Goal: Complete Application Form: Complete application form

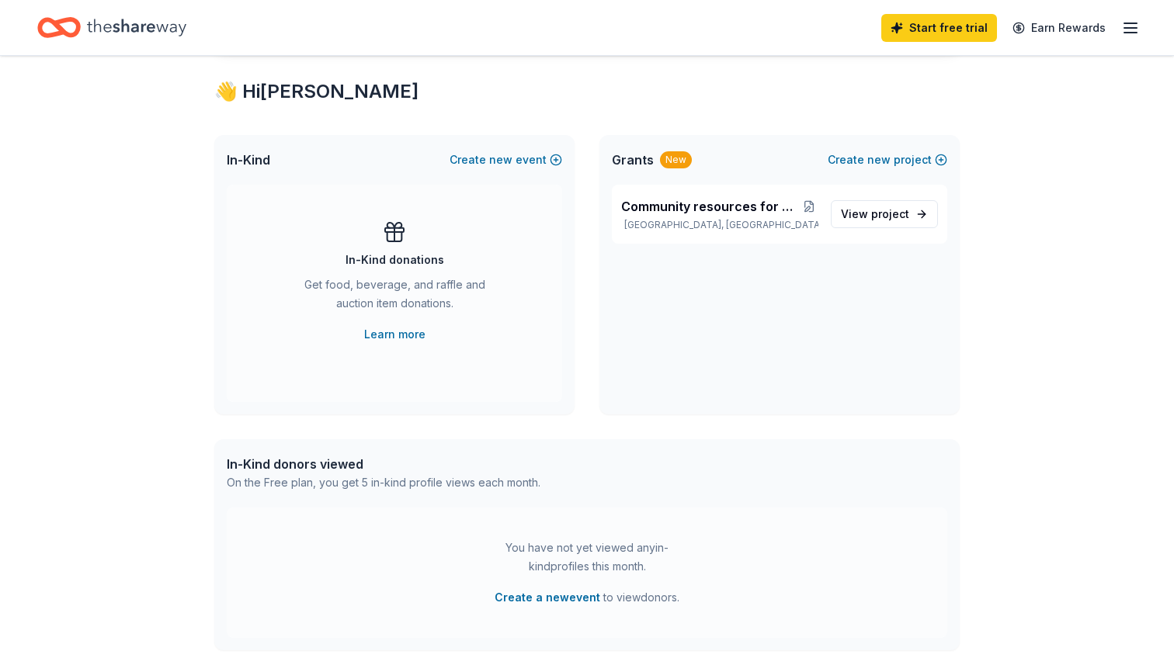
scroll to position [286, 0]
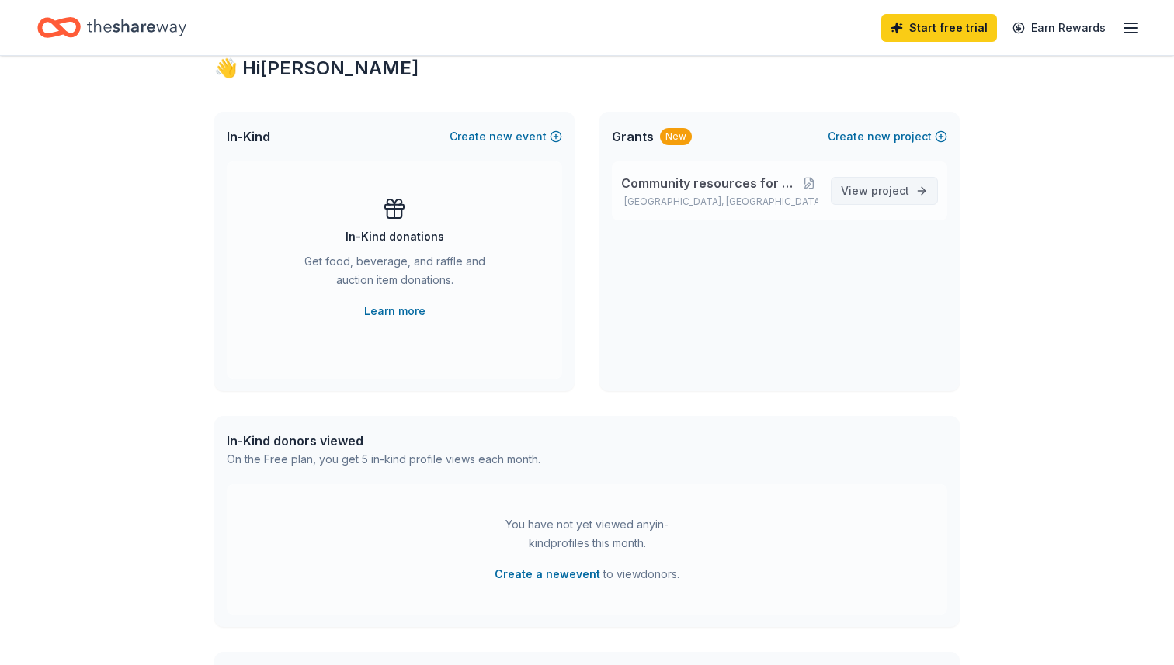
click at [896, 189] on span "project" at bounding box center [890, 190] width 38 height 13
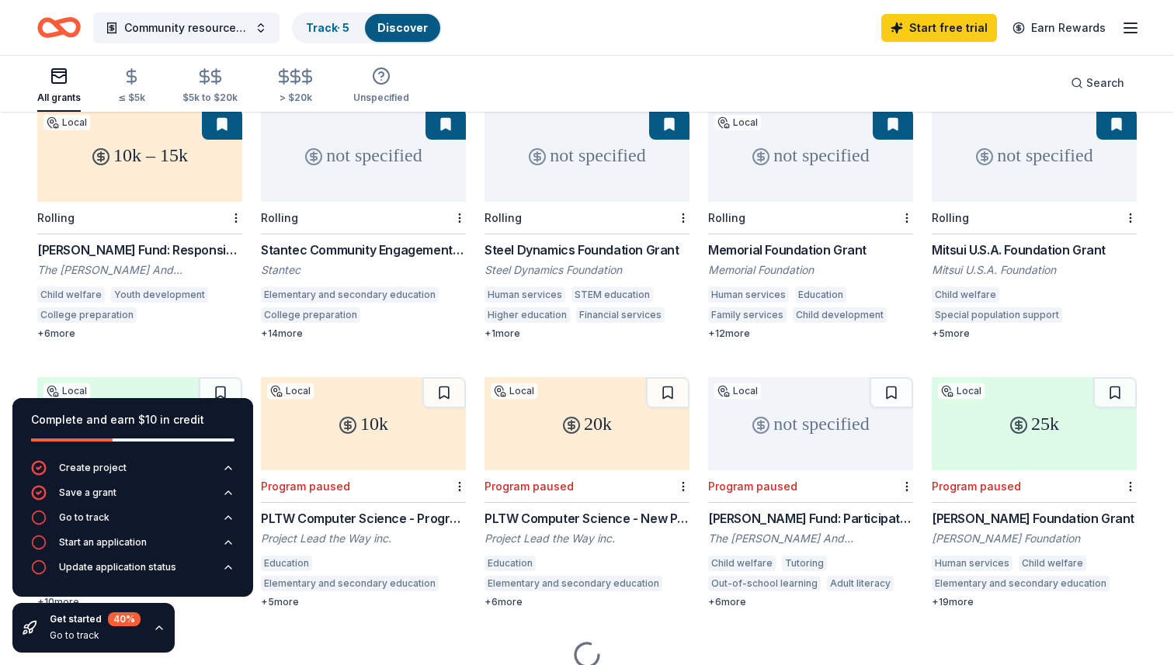
scroll to position [171, 0]
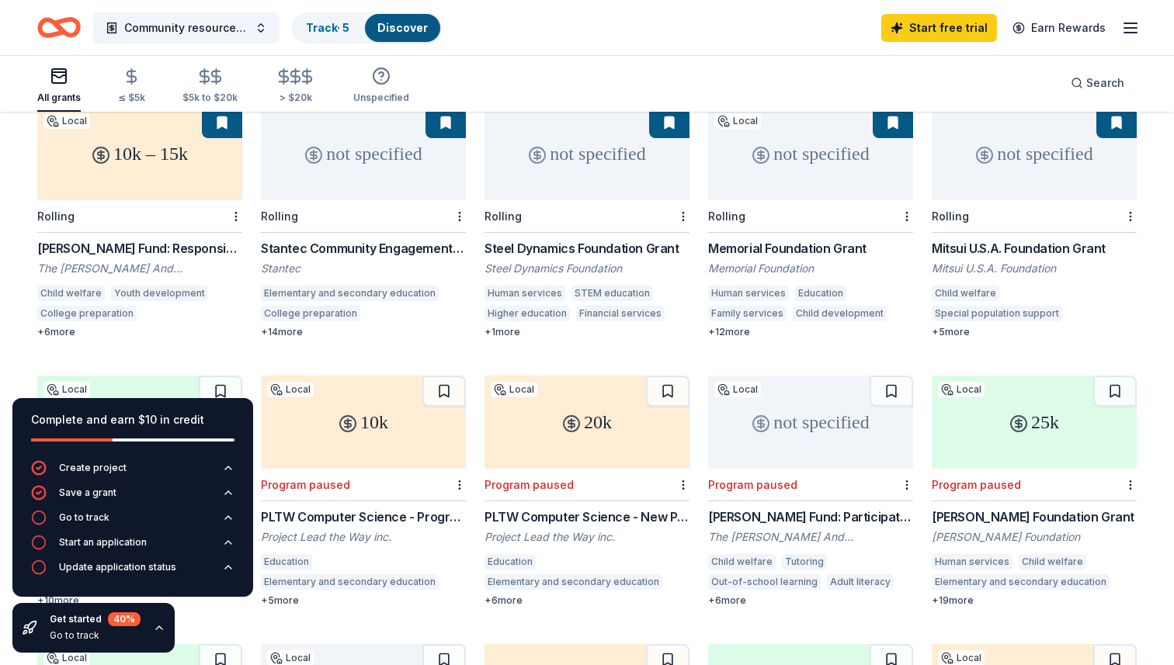
click at [55, 326] on div "+ 6 more" at bounding box center [139, 332] width 205 height 12
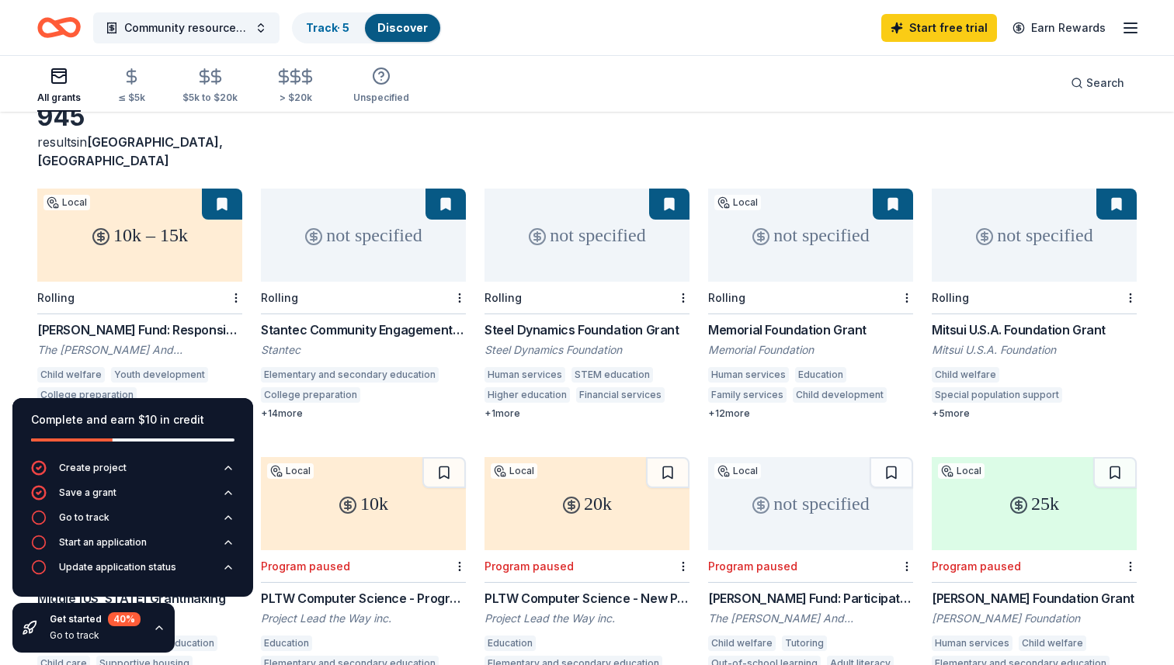
scroll to position [75, 0]
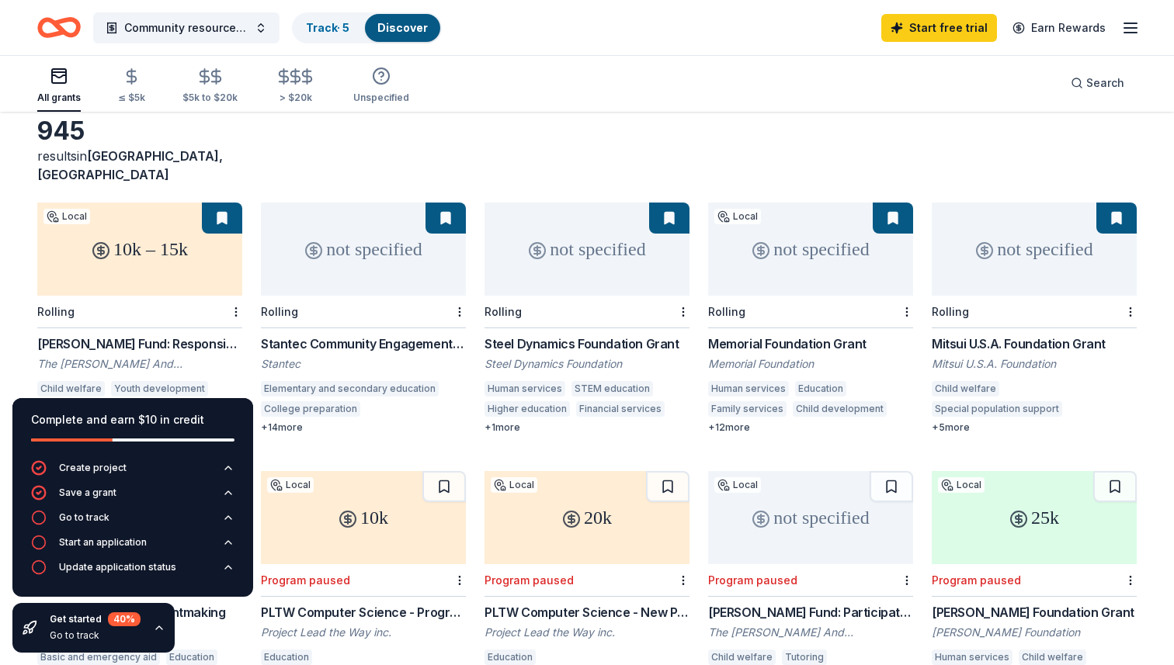
click at [290, 422] on div "+ 14 more" at bounding box center [363, 428] width 205 height 12
click at [144, 519] on button "Go to track" at bounding box center [132, 522] width 203 height 25
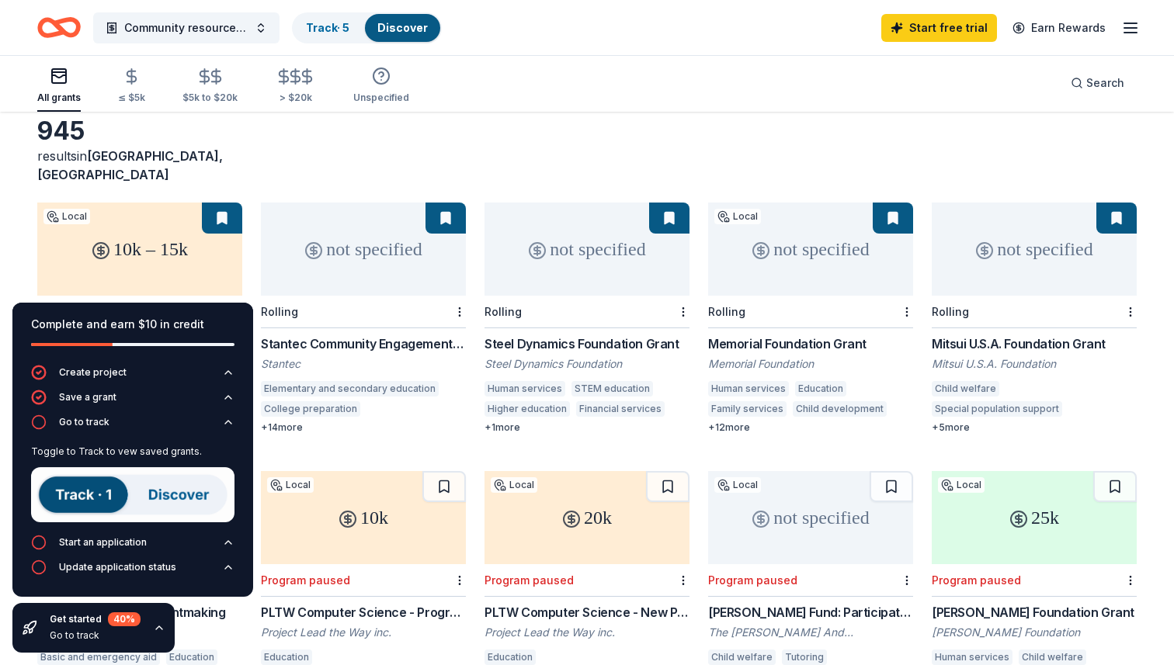
click at [192, 498] on img at bounding box center [132, 494] width 203 height 55
click at [192, 497] on img at bounding box center [132, 494] width 203 height 55
click at [75, 498] on img at bounding box center [132, 494] width 203 height 55
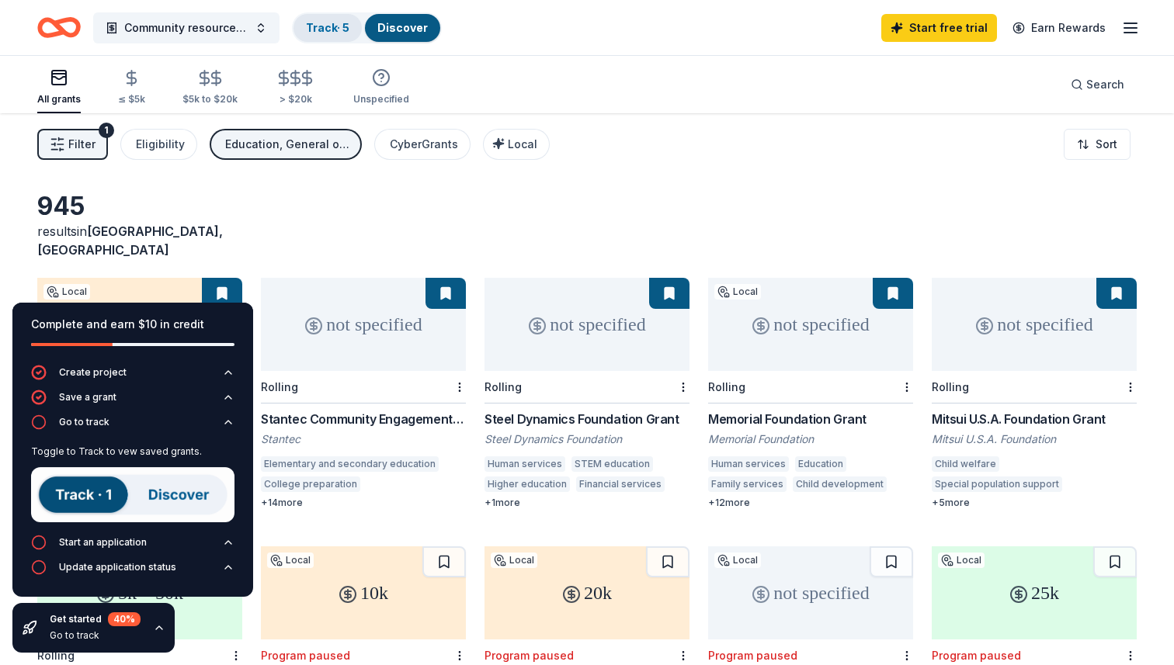
click at [338, 30] on link "Track · 5" at bounding box center [327, 27] width 43 height 13
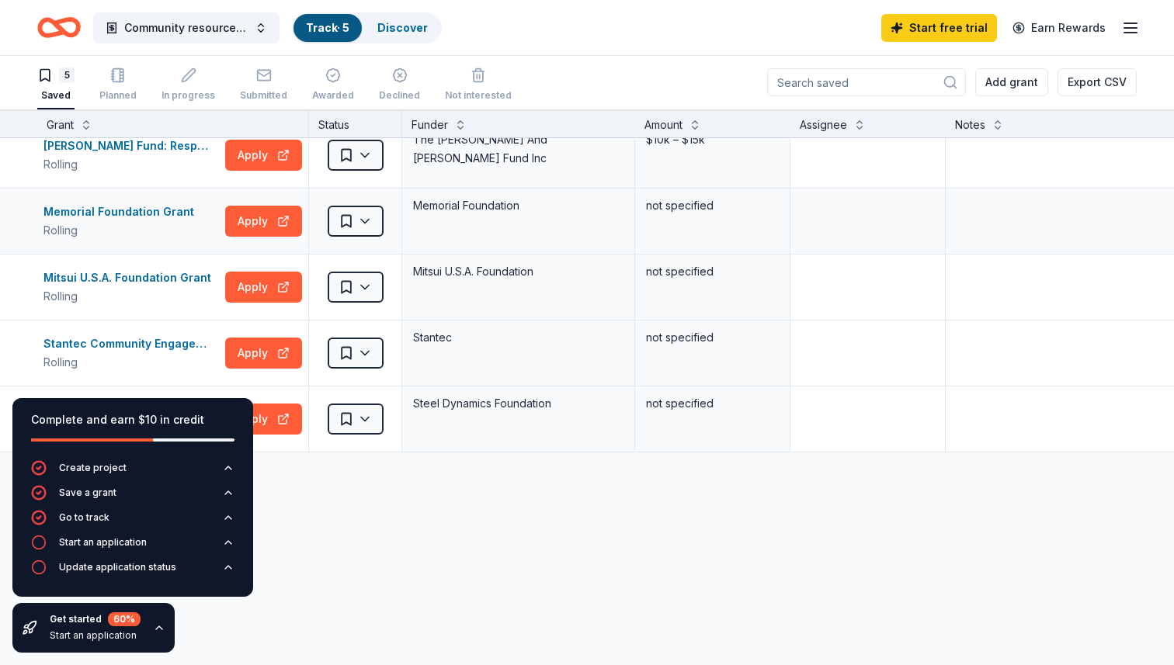
scroll to position [12, 0]
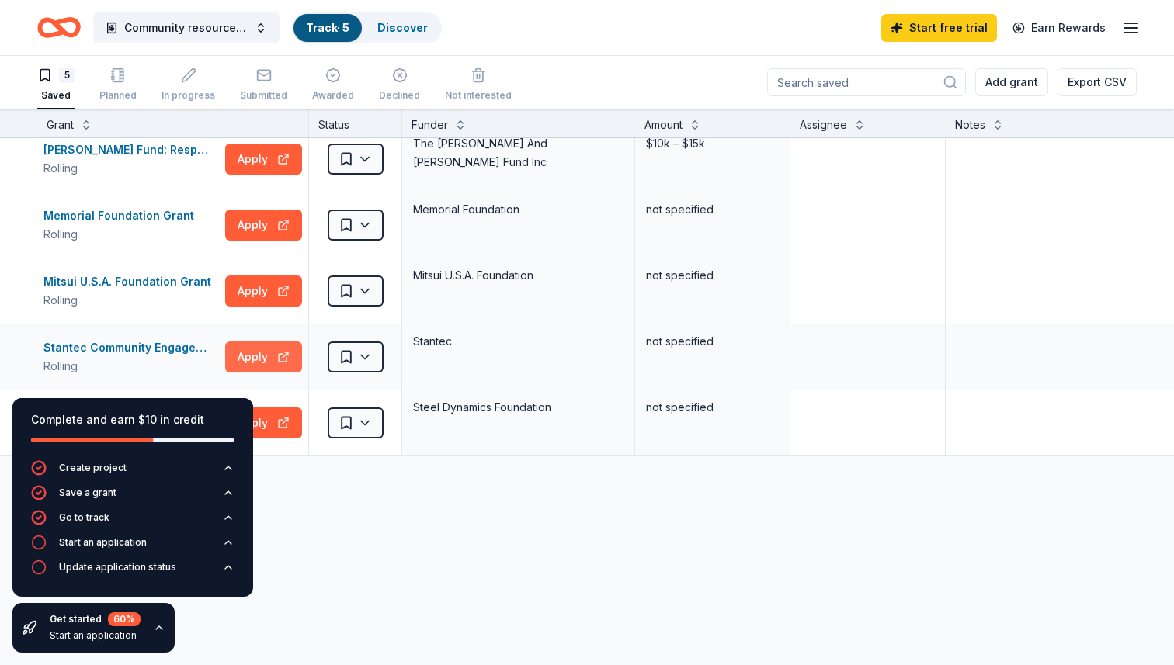
click at [267, 368] on button "Apply" at bounding box center [263, 357] width 77 height 31
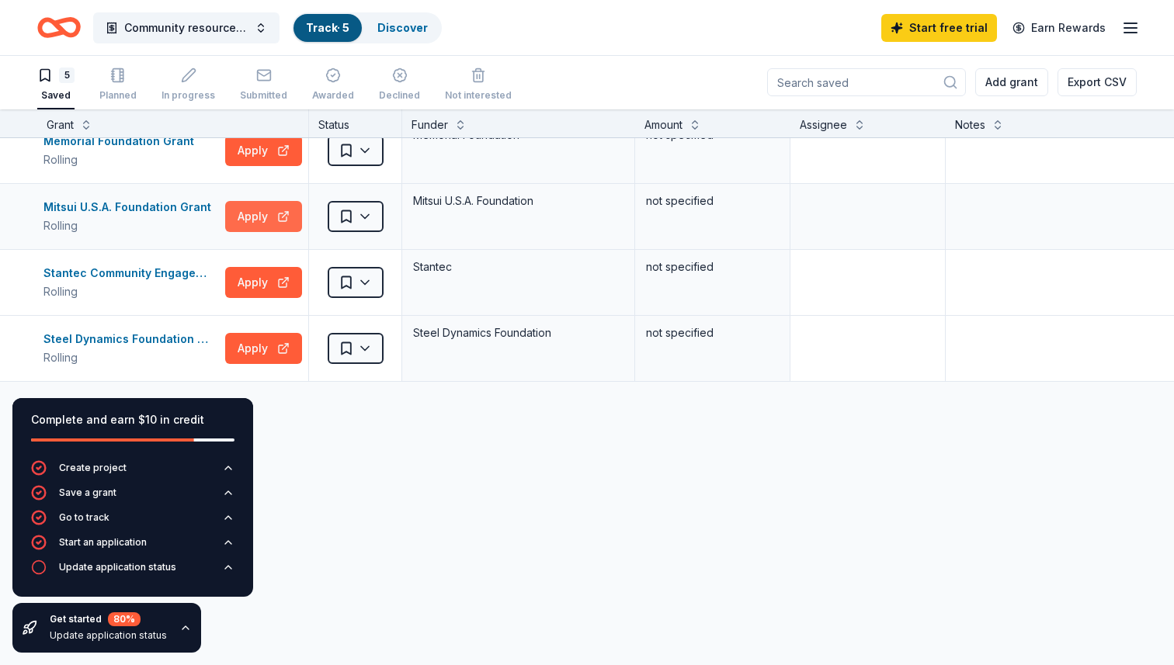
scroll to position [95, 0]
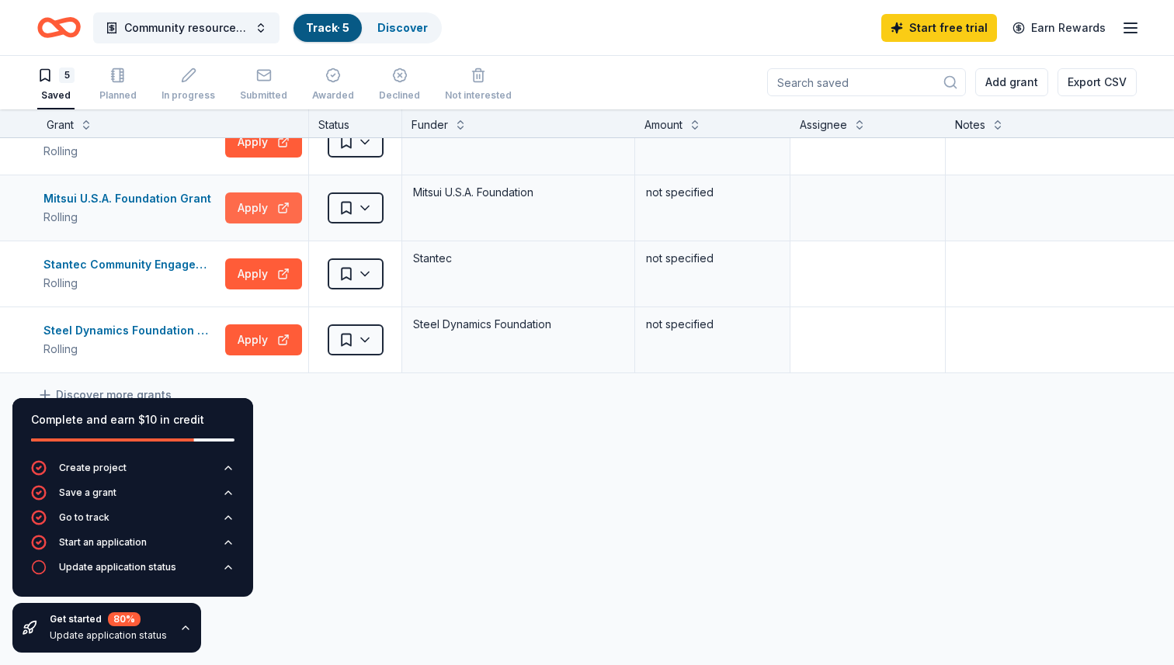
click at [251, 217] on button "Apply" at bounding box center [263, 208] width 77 height 31
click at [255, 269] on button "Apply" at bounding box center [263, 274] width 77 height 31
click at [373, 467] on div "Maddox Fund: Responsive Grants Rolling Apply Saved The Dan And Margaret Maddox …" at bounding box center [608, 354] width 1216 height 622
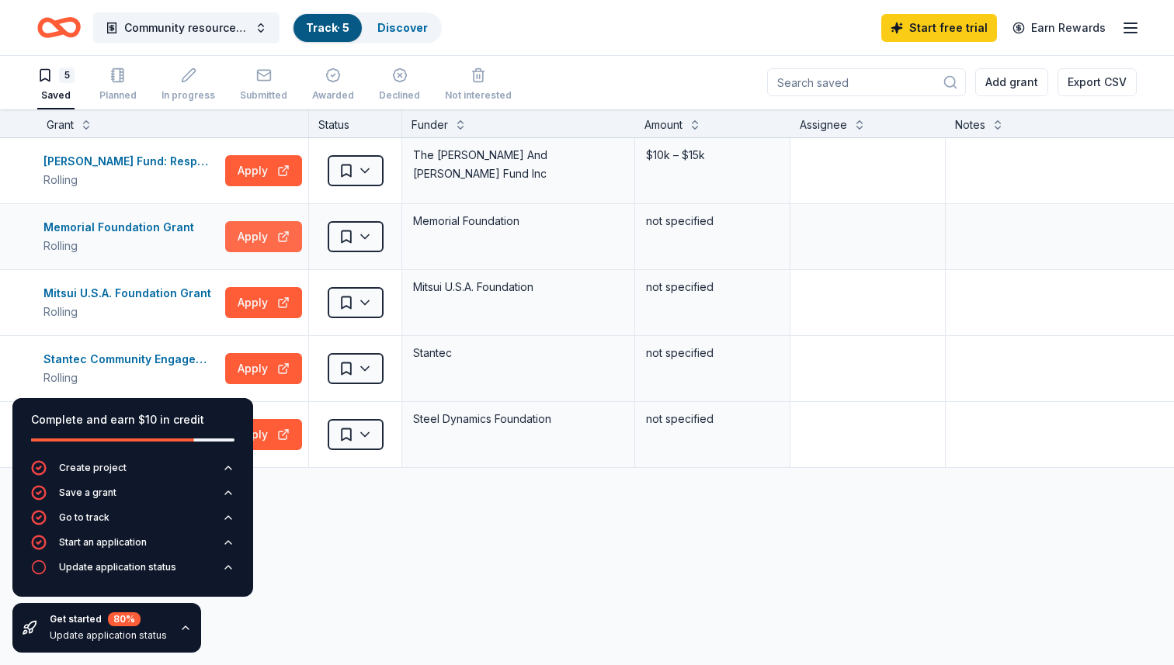
click at [273, 252] on button "Apply" at bounding box center [263, 236] width 77 height 31
click at [85, 127] on button at bounding box center [86, 124] width 12 height 16
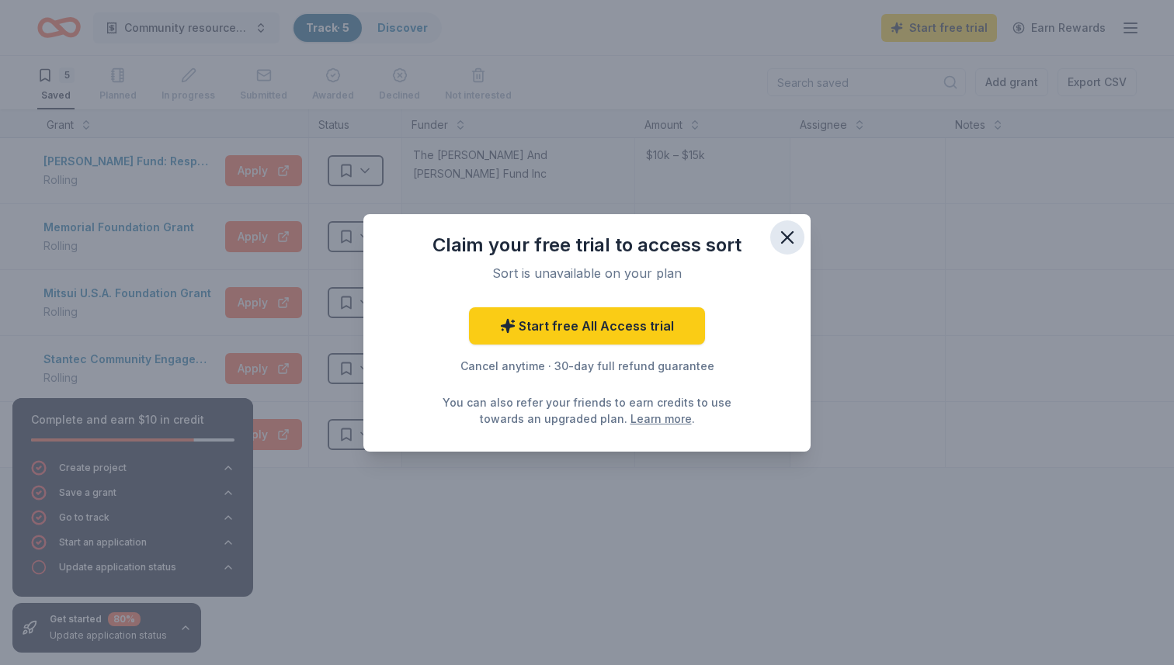
click at [786, 242] on icon "button" at bounding box center [787, 238] width 22 height 22
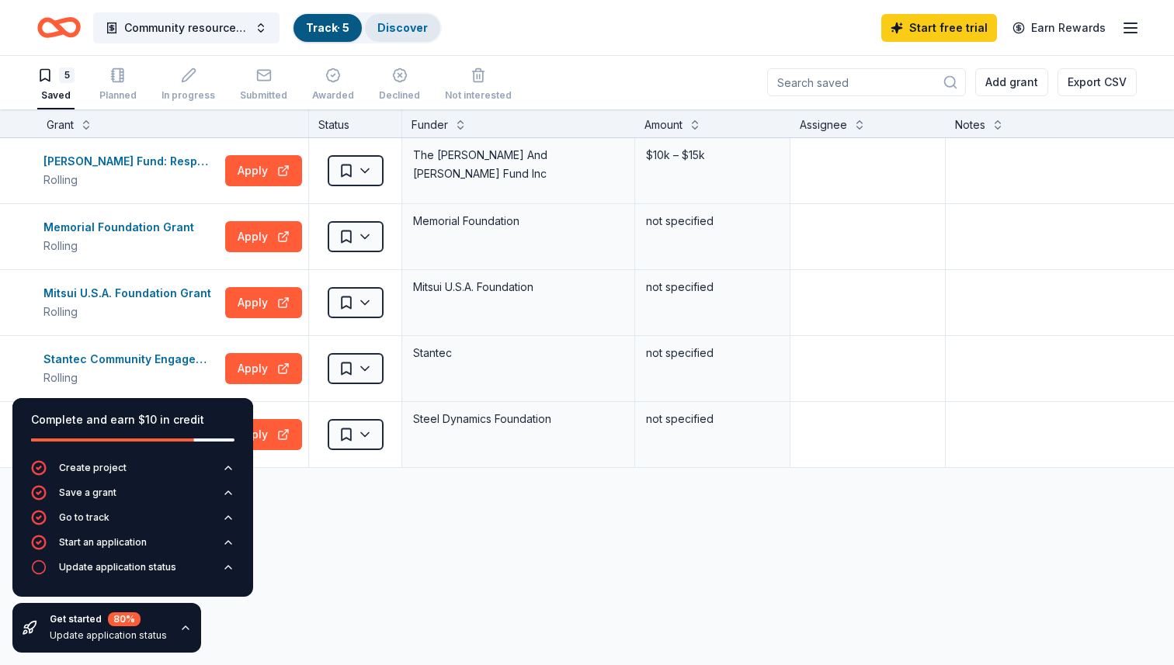
click at [414, 26] on link "Discover" at bounding box center [402, 27] width 50 height 13
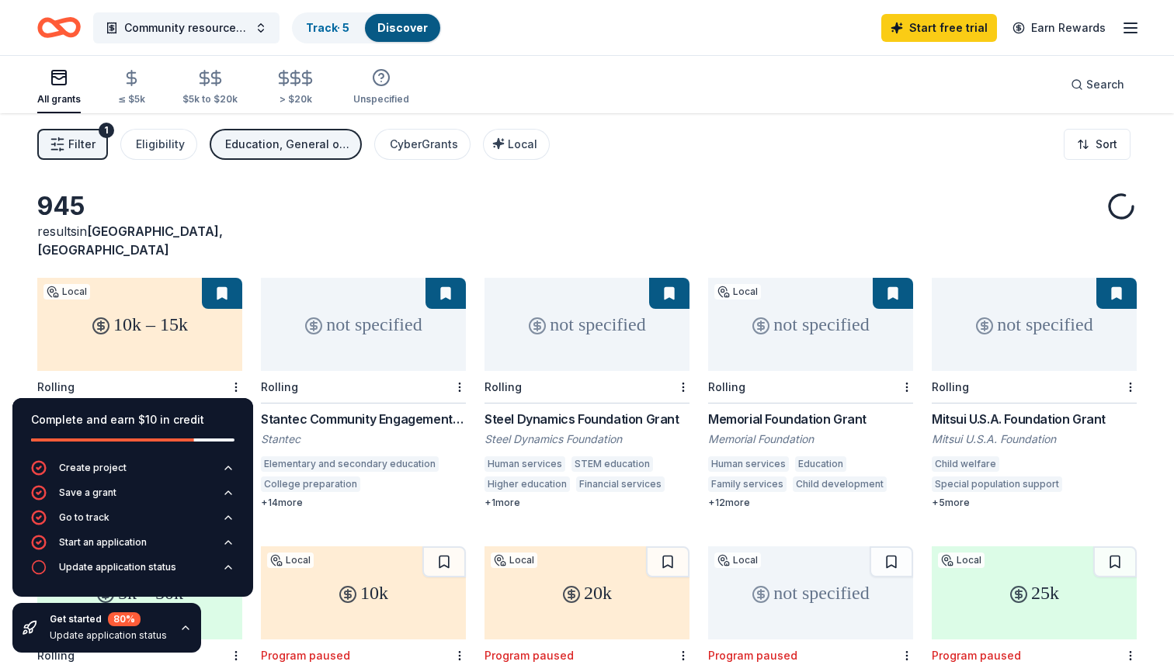
scroll to position [1, 0]
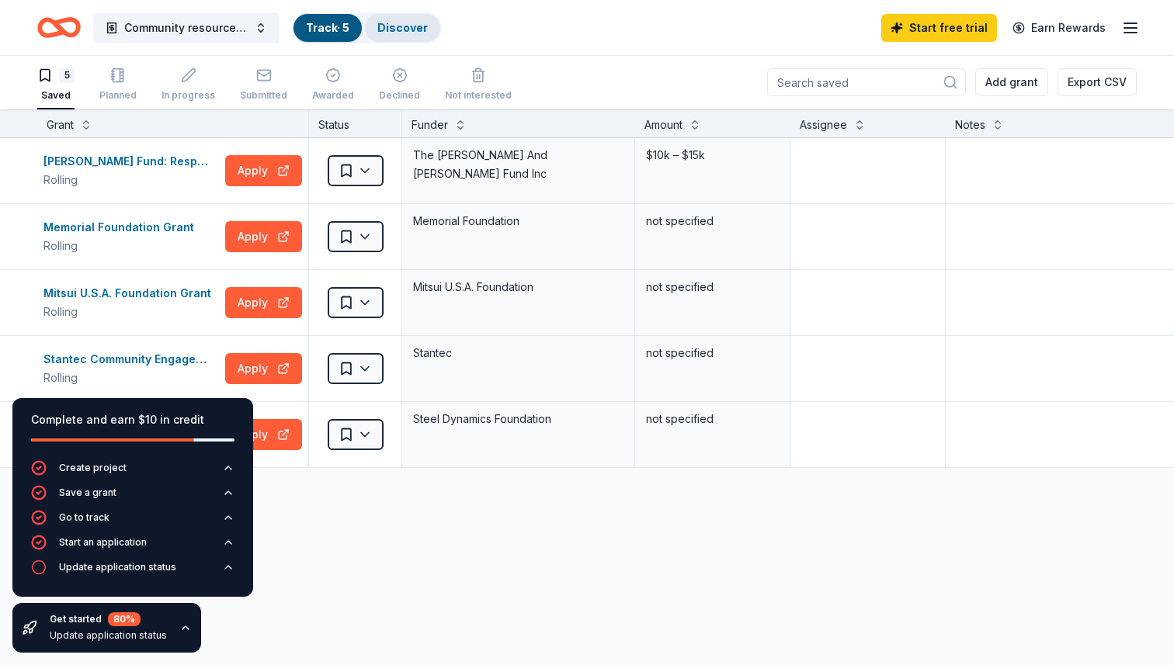
click at [404, 30] on link "Discover" at bounding box center [402, 27] width 50 height 13
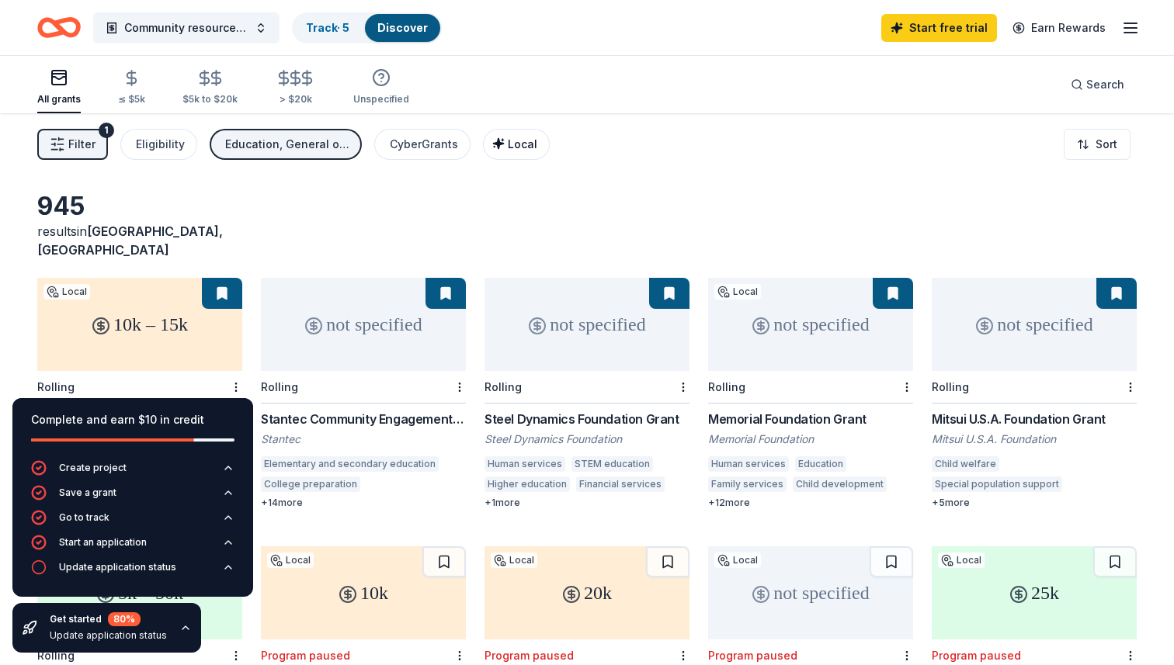
click at [501, 151] on div "Local" at bounding box center [517, 144] width 39 height 19
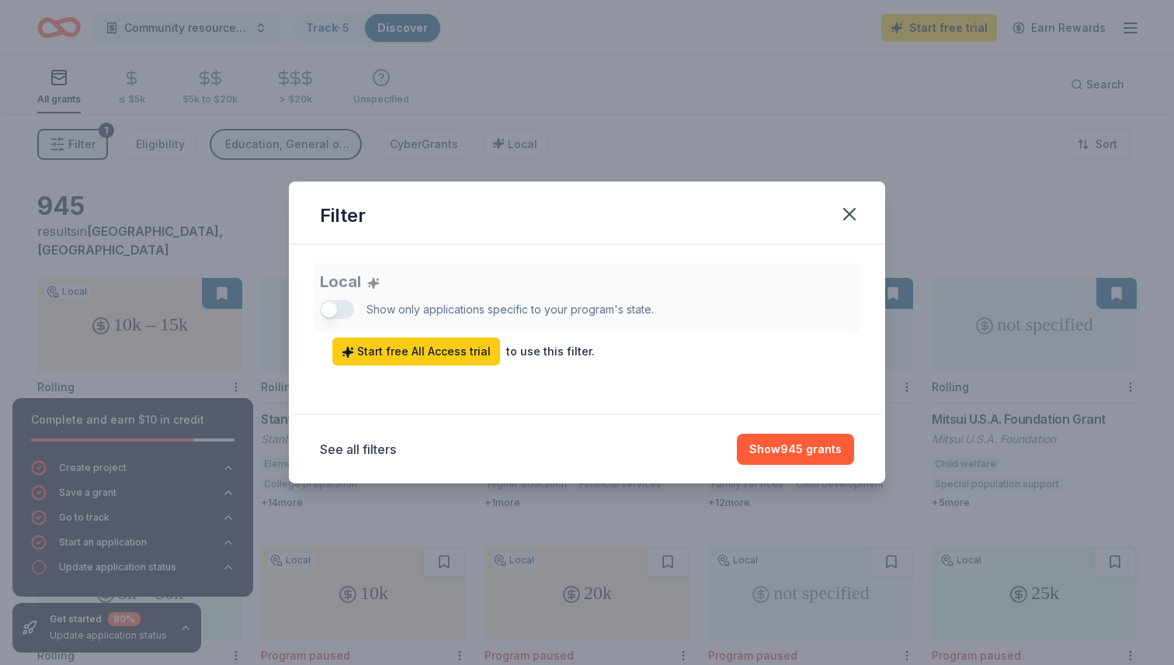
click at [338, 314] on div "Local Show only applications specific to your program's state. Start free All A…" at bounding box center [587, 314] width 534 height 102
click at [419, 363] on link "Start free All Access trial" at bounding box center [416, 352] width 168 height 28
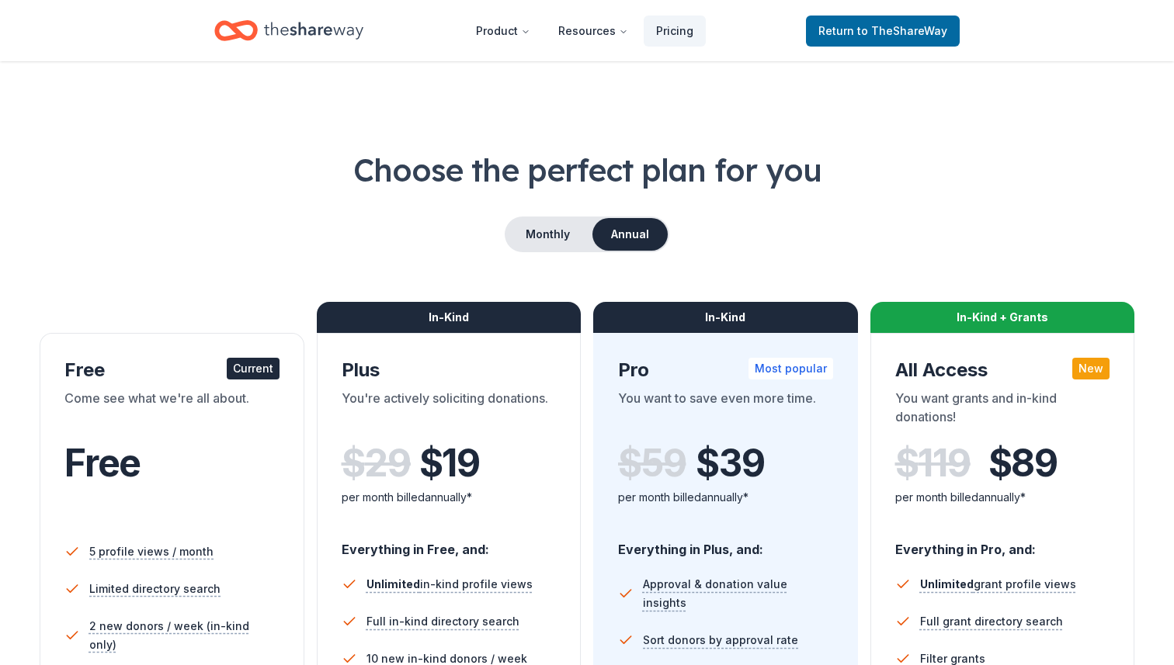
click at [204, 472] on div "Free" at bounding box center [171, 463] width 215 height 43
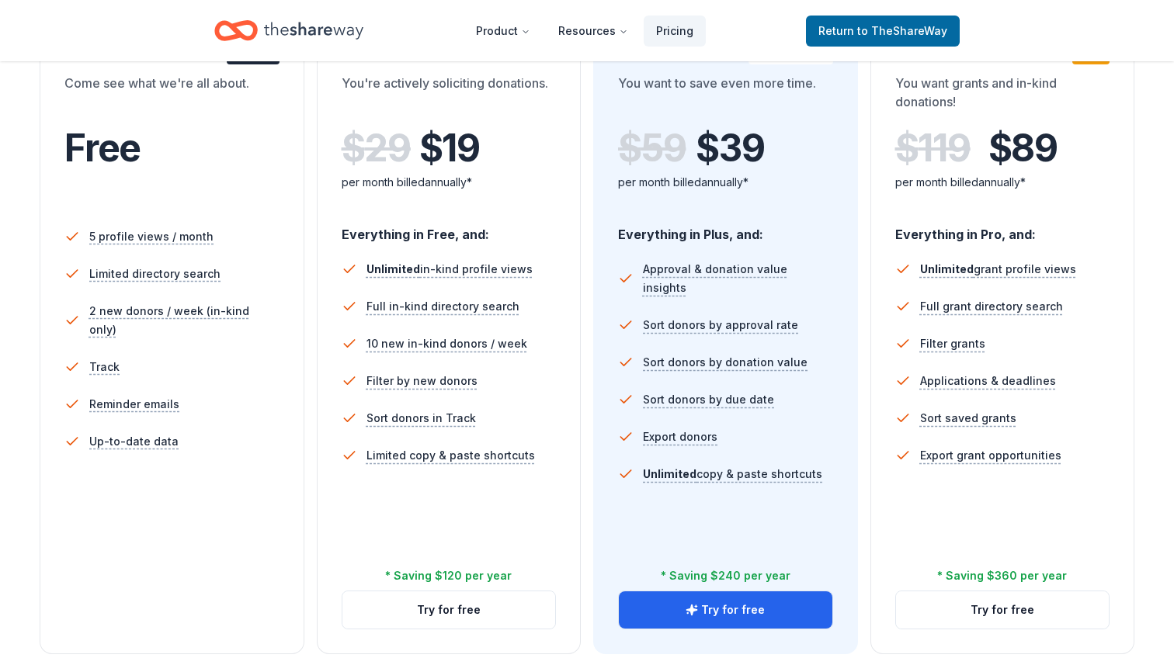
scroll to position [335, 0]
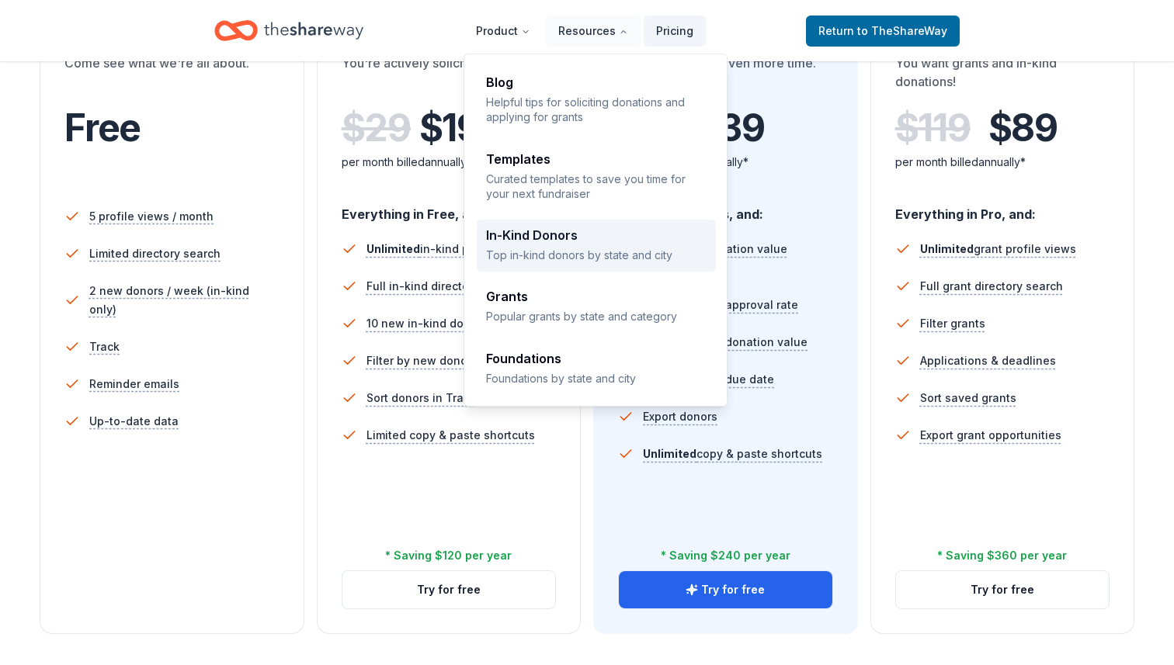
click at [545, 239] on div "In-Kind Donors" at bounding box center [596, 235] width 220 height 12
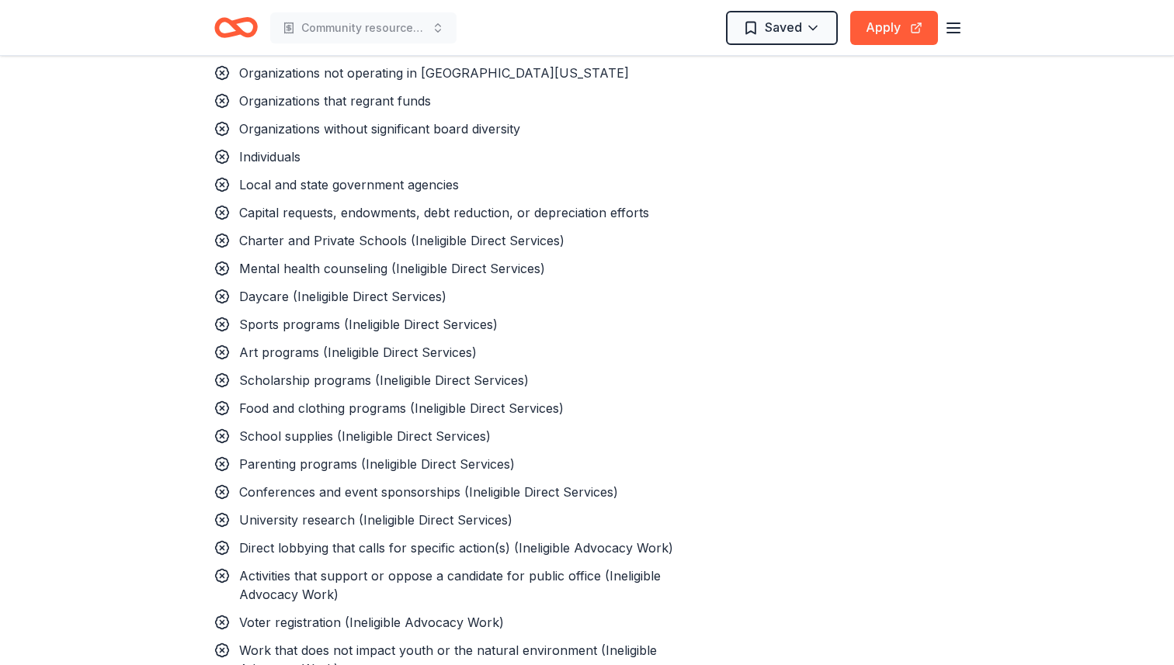
scroll to position [1854, 0]
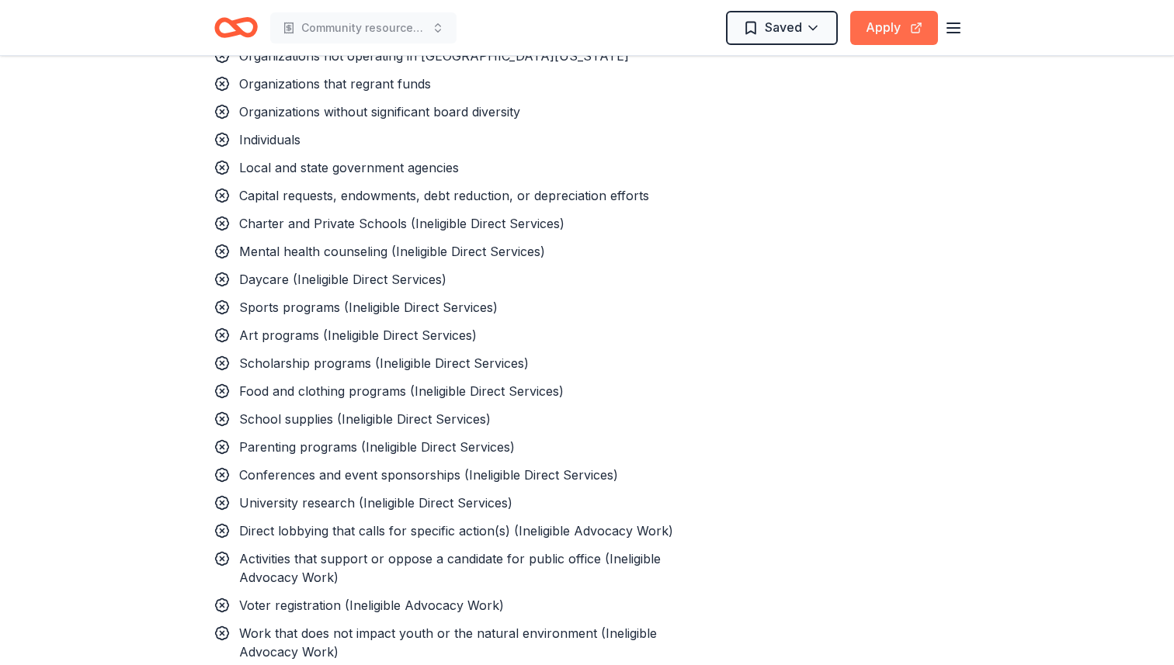
click at [906, 35] on button "Apply" at bounding box center [894, 28] width 88 height 34
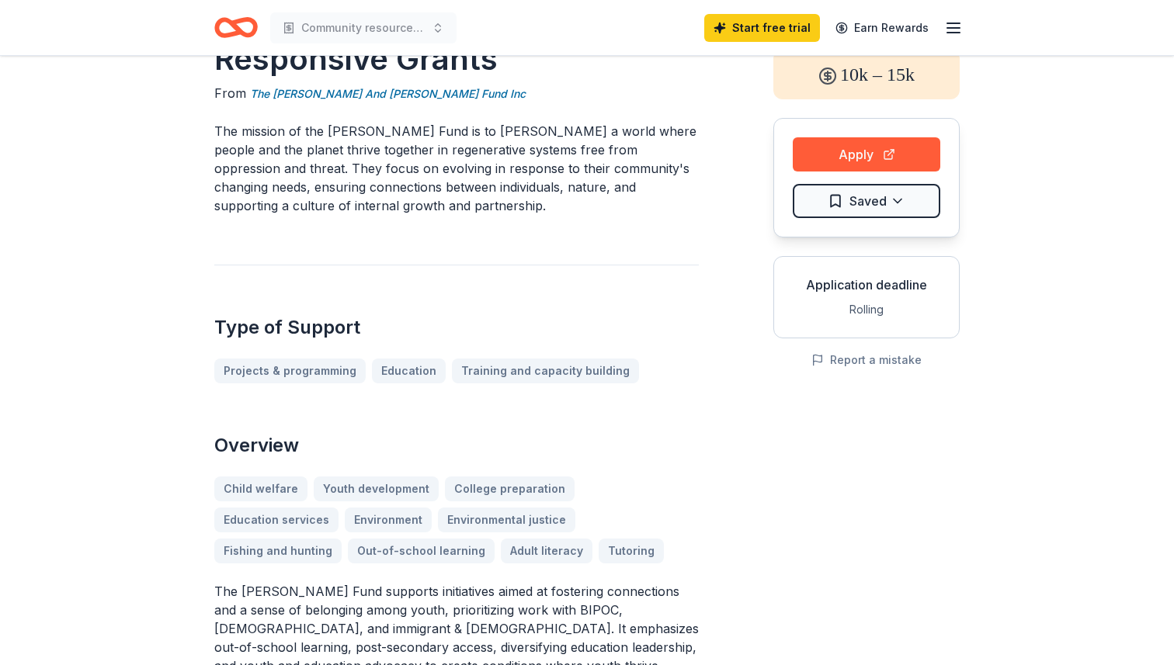
scroll to position [0, 0]
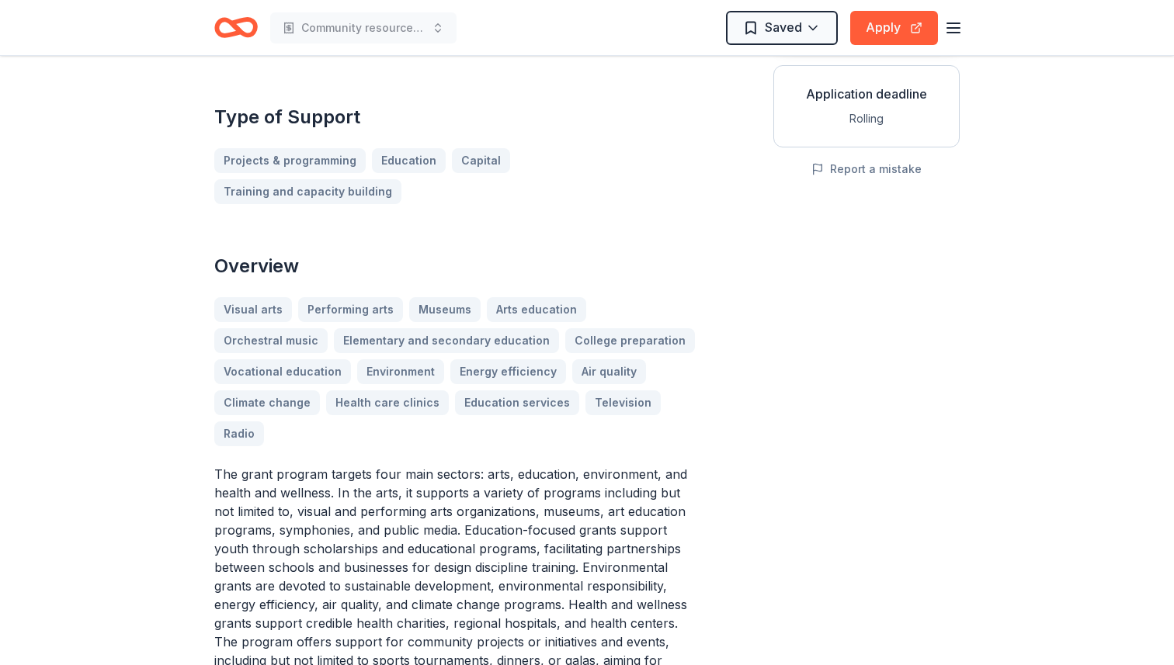
scroll to position [286, 0]
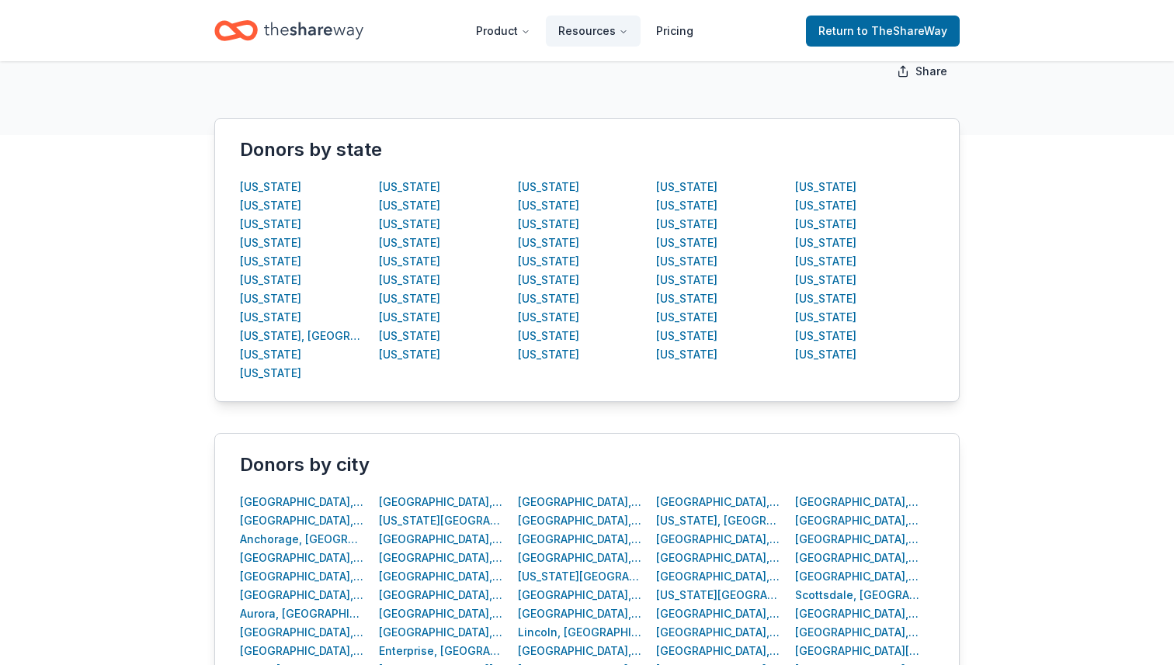
scroll to position [253, 0]
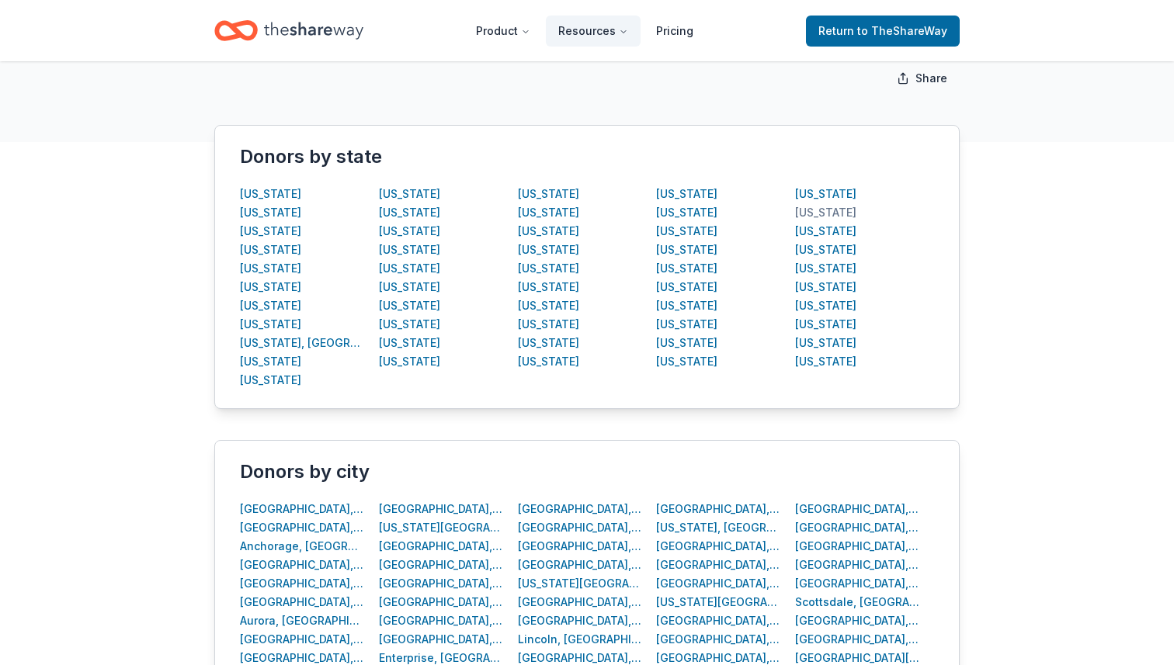
click at [821, 214] on div "Tennessee" at bounding box center [825, 212] width 61 height 19
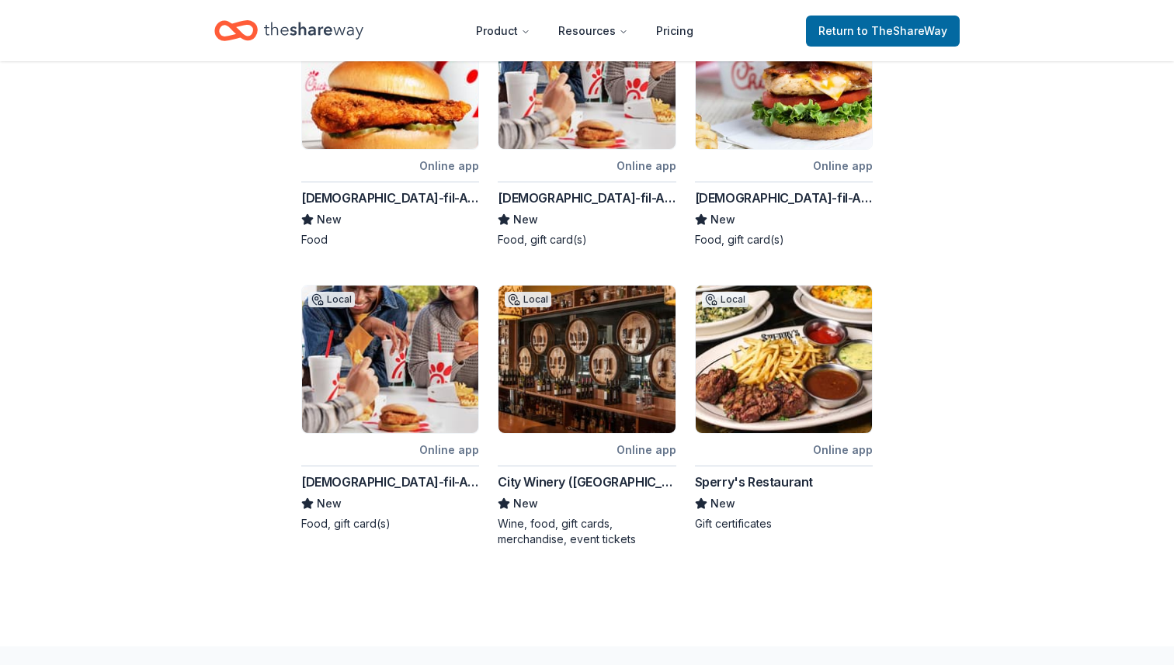
scroll to position [641, 0]
click at [575, 395] on img at bounding box center [586, 359] width 176 height 148
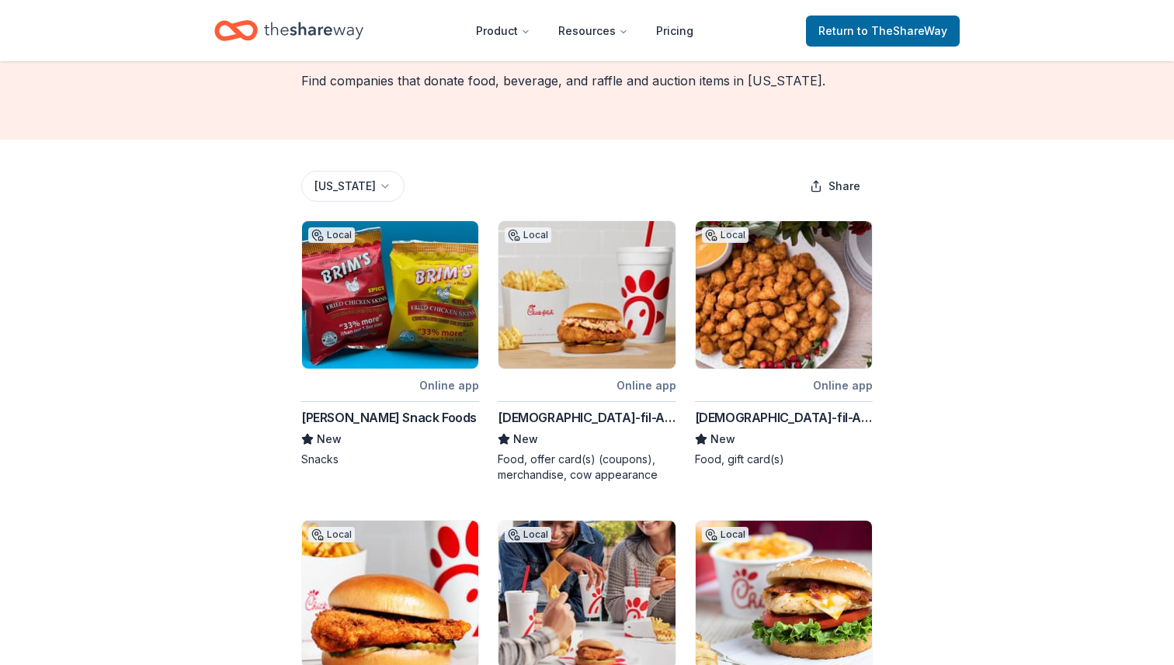
scroll to position [120, 0]
click at [387, 273] on img at bounding box center [390, 296] width 176 height 148
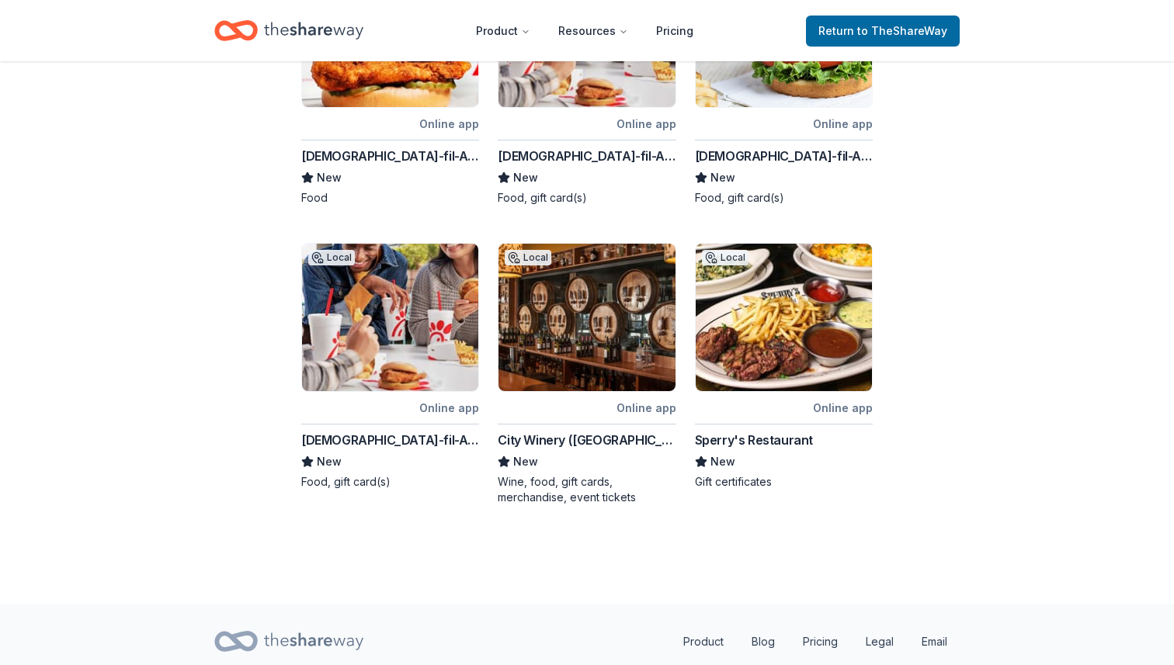
scroll to position [733, 0]
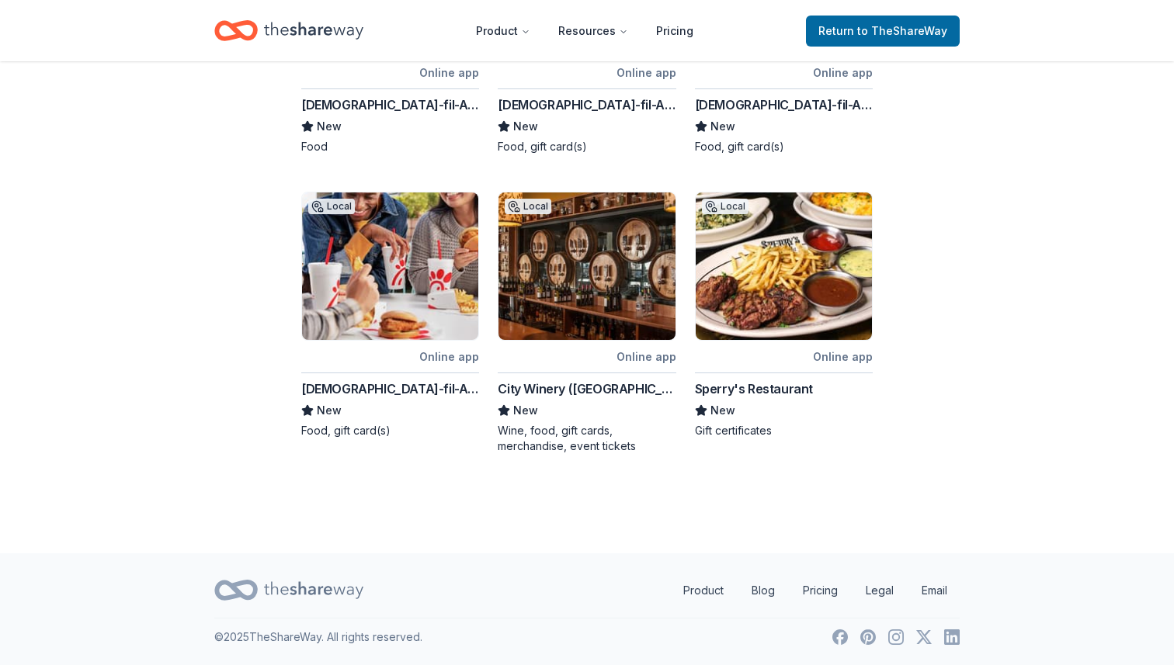
click at [800, 295] on img at bounding box center [784, 267] width 176 height 148
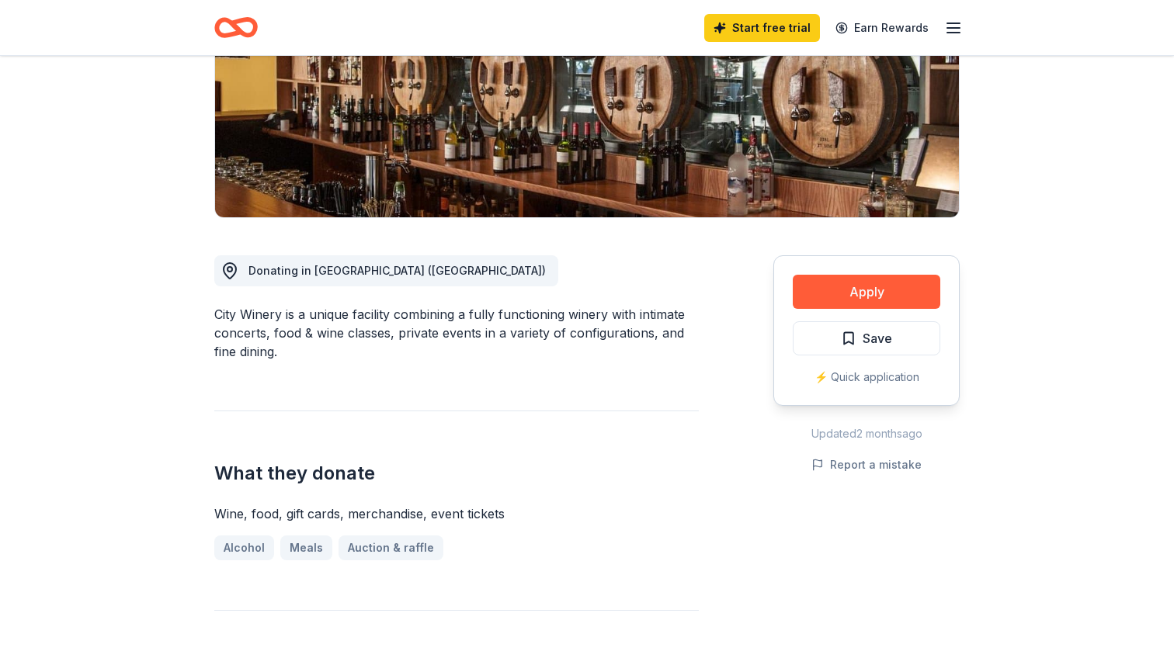
scroll to position [240, 0]
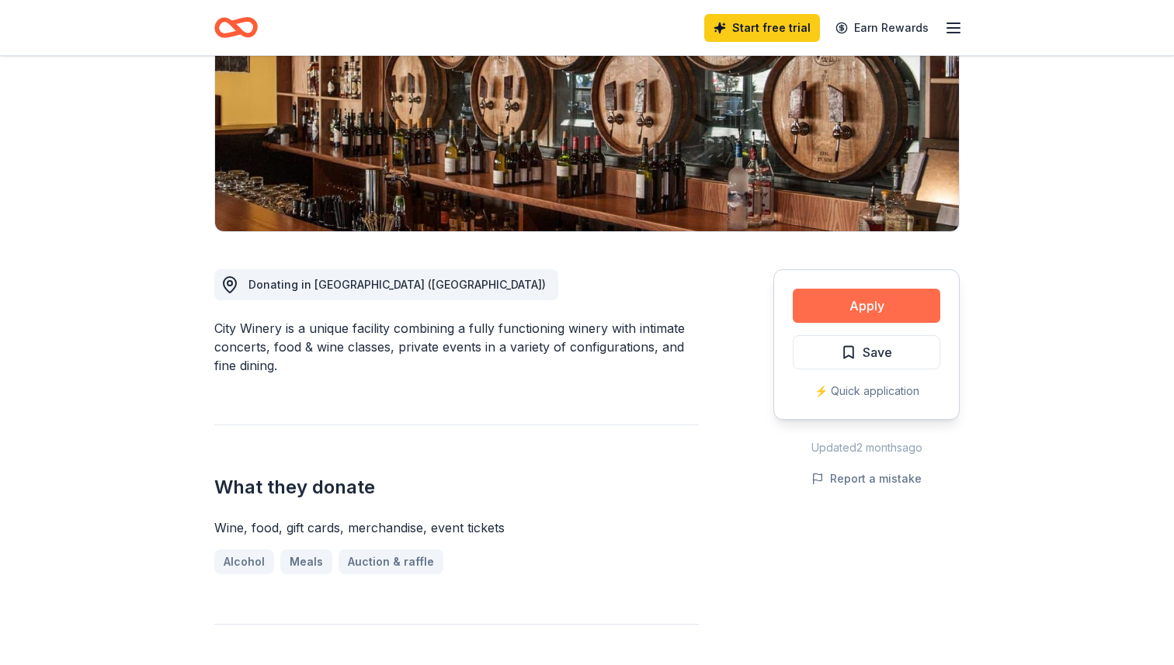
click at [830, 307] on button "Apply" at bounding box center [867, 306] width 148 height 34
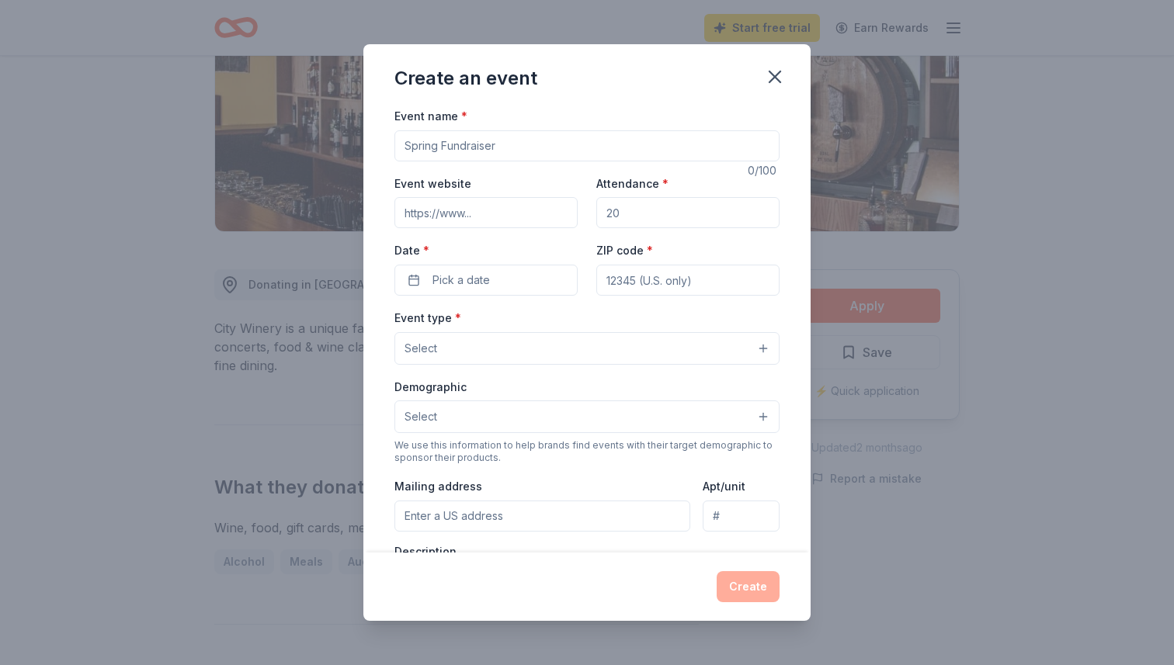
click at [505, 151] on input "Event name *" at bounding box center [586, 145] width 385 height 31
type input "Community Outreach"
type input "www.nursesmcnashville.org"
click at [658, 215] on input "Attendance *" at bounding box center [687, 212] width 183 height 31
type input "130"
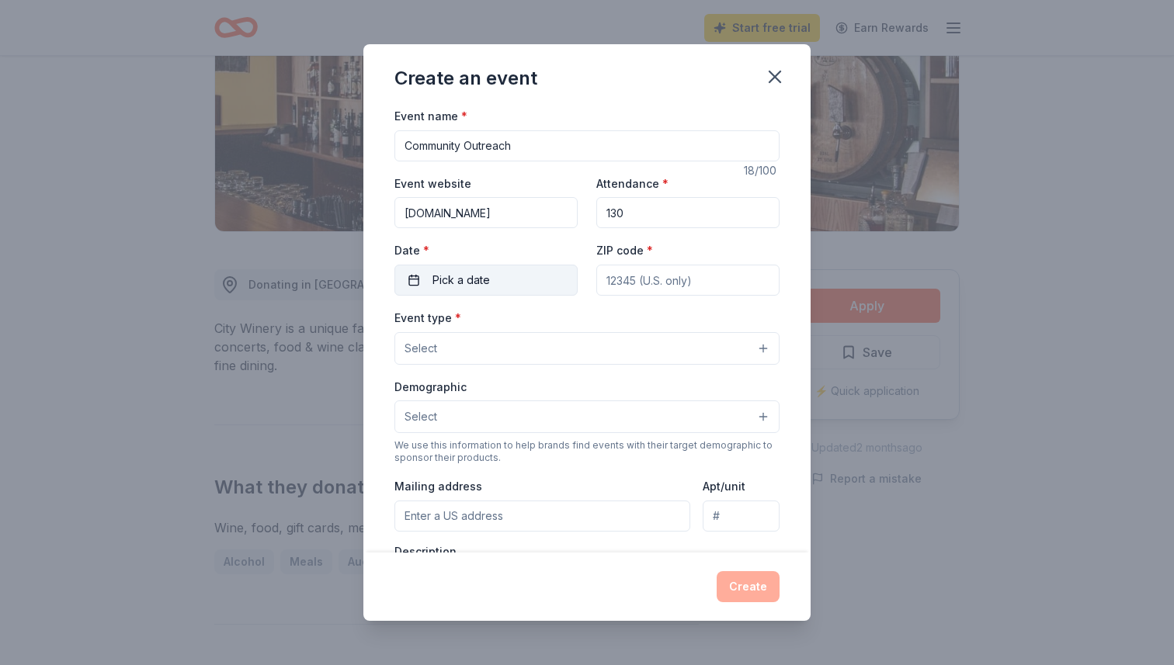
click at [513, 280] on button "Pick a date" at bounding box center [485, 280] width 183 height 31
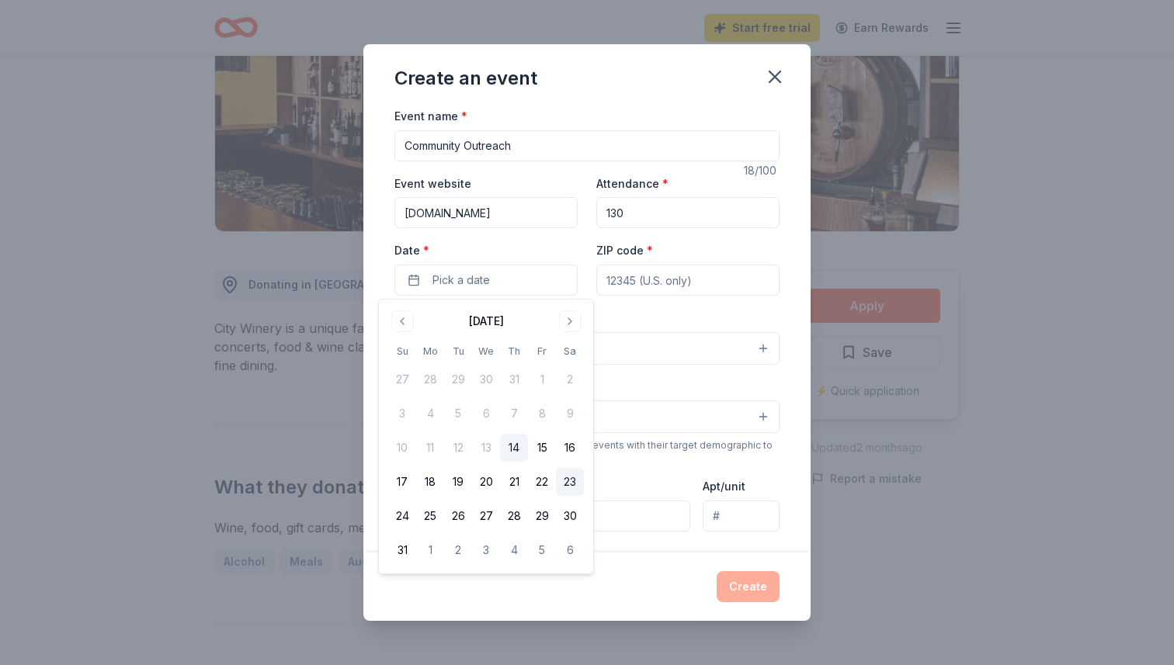
click at [571, 484] on button "23" at bounding box center [570, 482] width 28 height 28
click at [641, 284] on input "ZIP code *" at bounding box center [687, 280] width 183 height 31
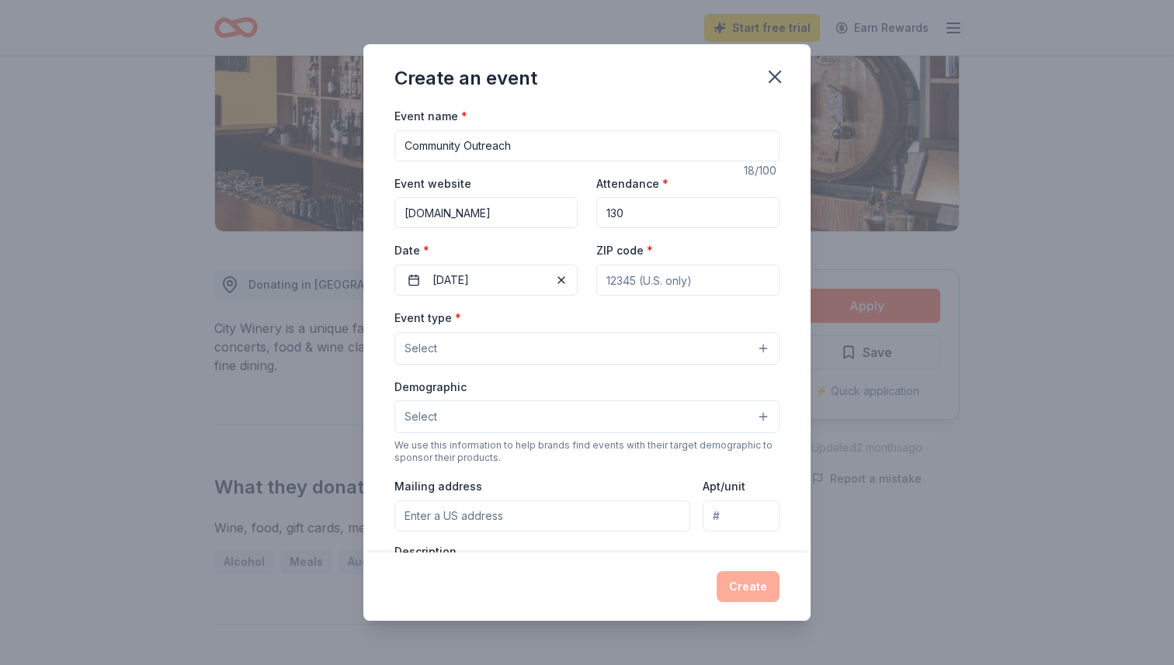
type input "37211"
type input "3010 Tuggle Ave"
click at [578, 340] on button "Select" at bounding box center [586, 348] width 385 height 33
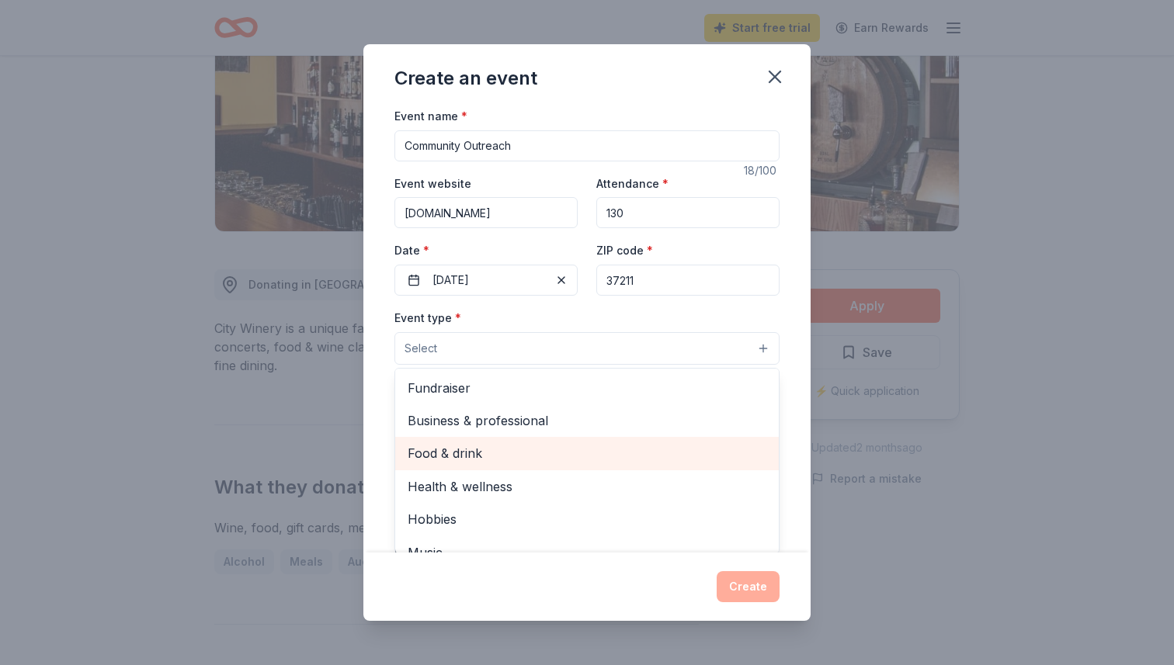
scroll to position [52, 0]
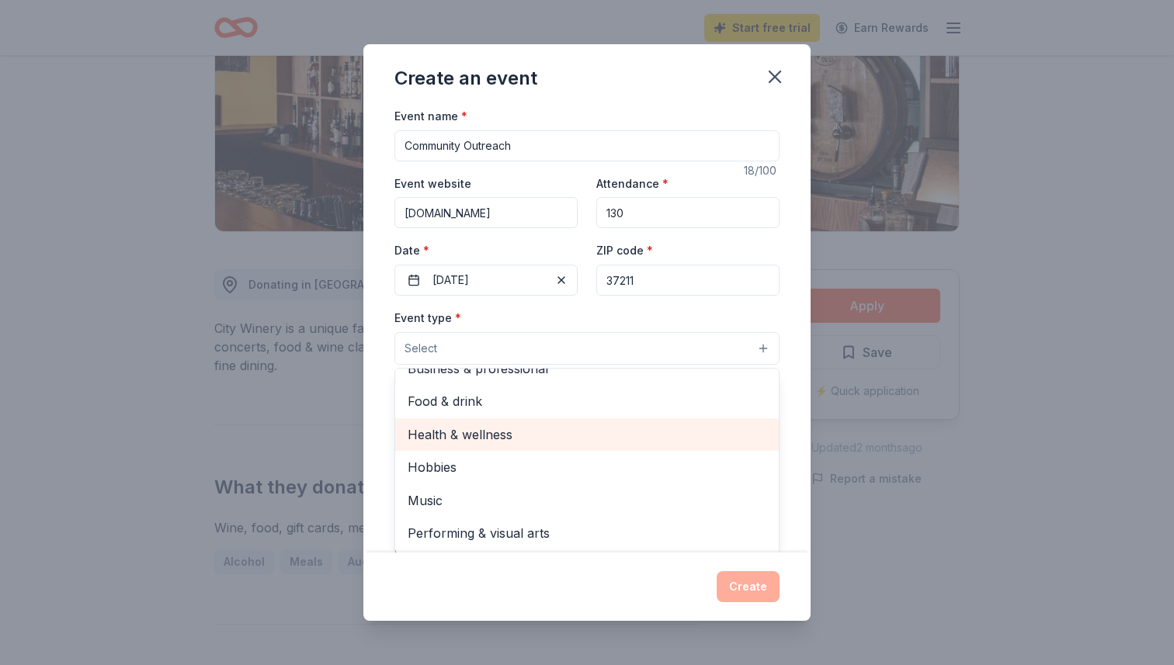
click at [517, 443] on span "Health & wellness" at bounding box center [587, 435] width 359 height 20
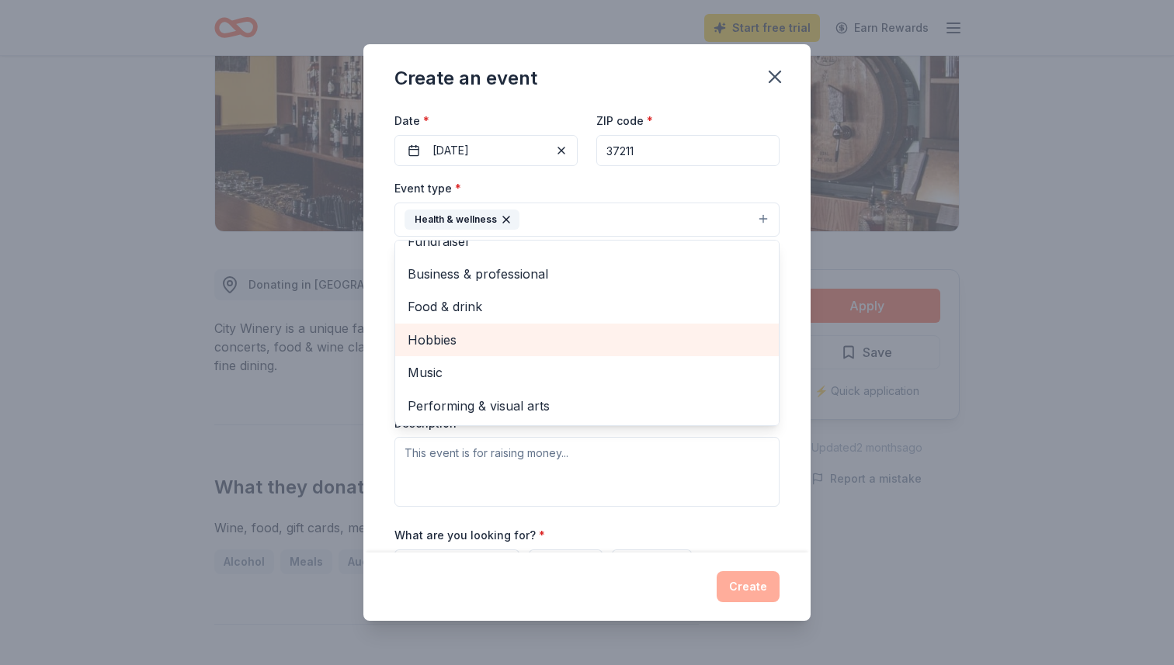
scroll to position [0, 0]
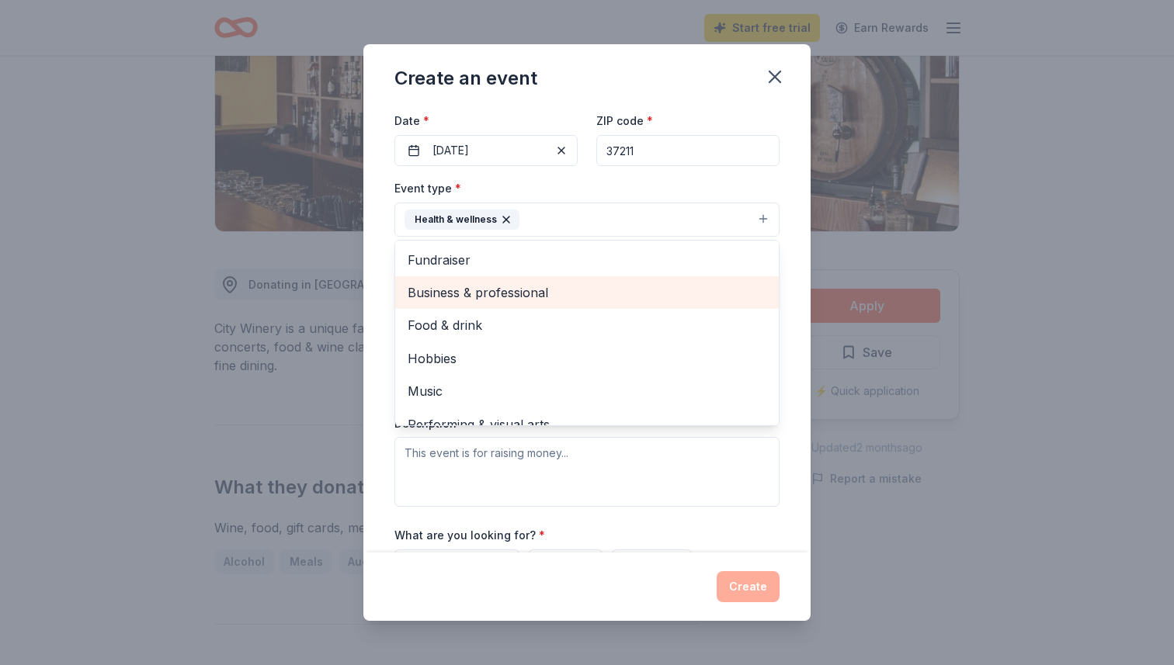
click at [526, 291] on span "Business & professional" at bounding box center [587, 293] width 359 height 20
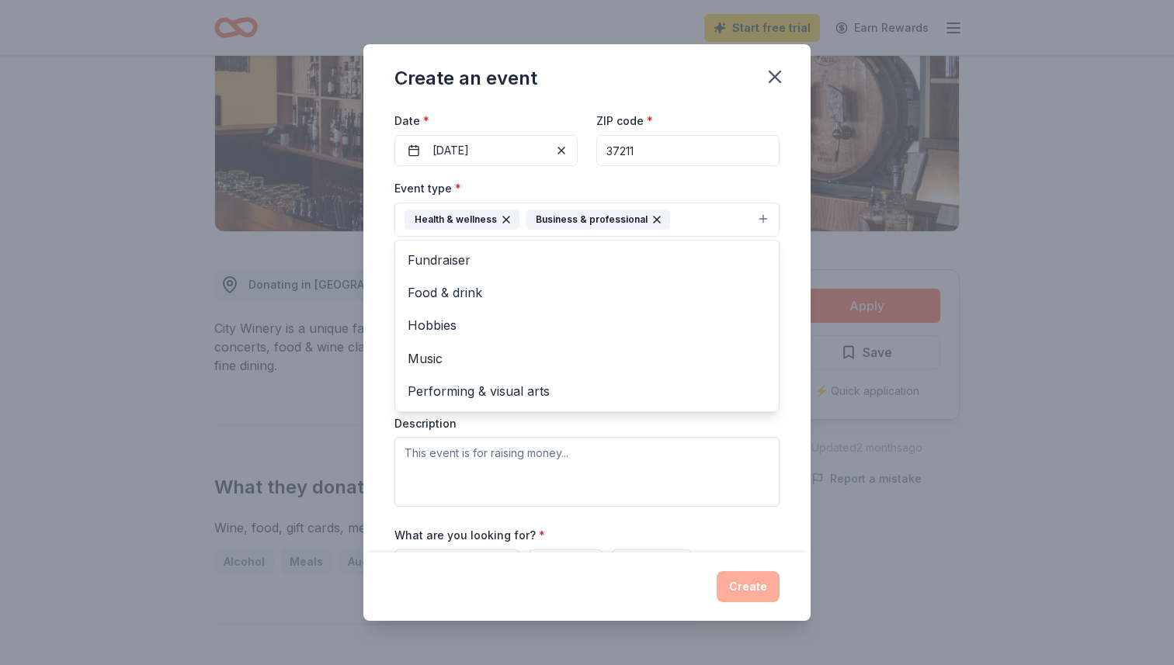
click at [1033, 318] on div "Create an event Event name * Community Outreach 18 /100 Event website www.nurse…" at bounding box center [587, 332] width 1174 height 665
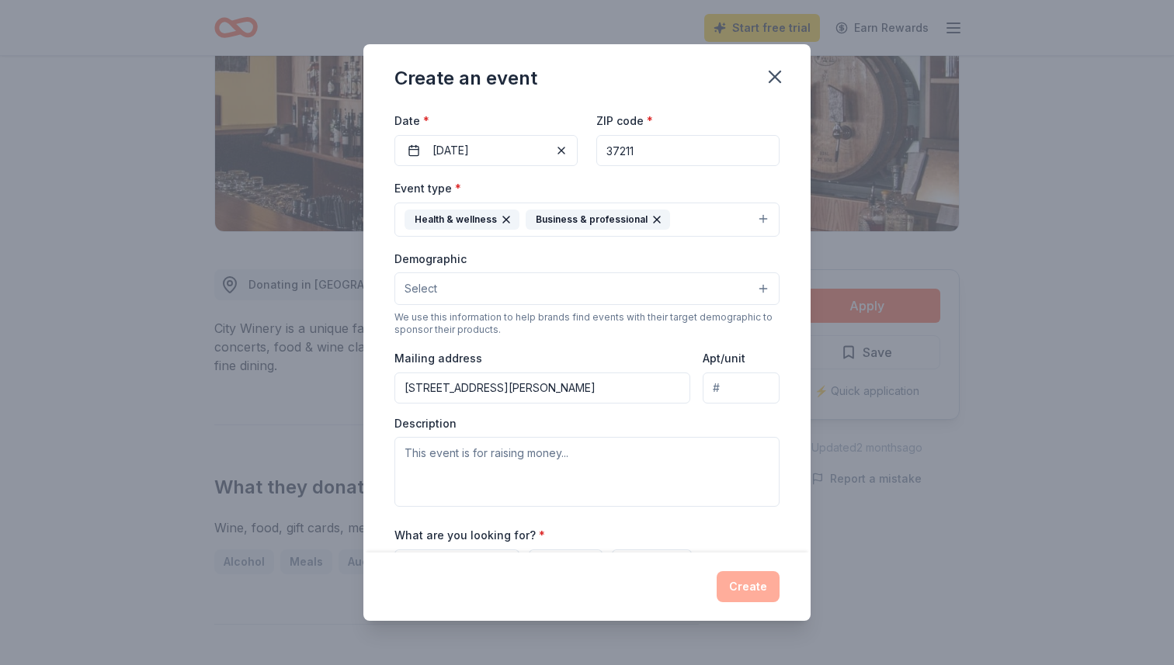
click at [446, 293] on button "Select" at bounding box center [586, 289] width 385 height 33
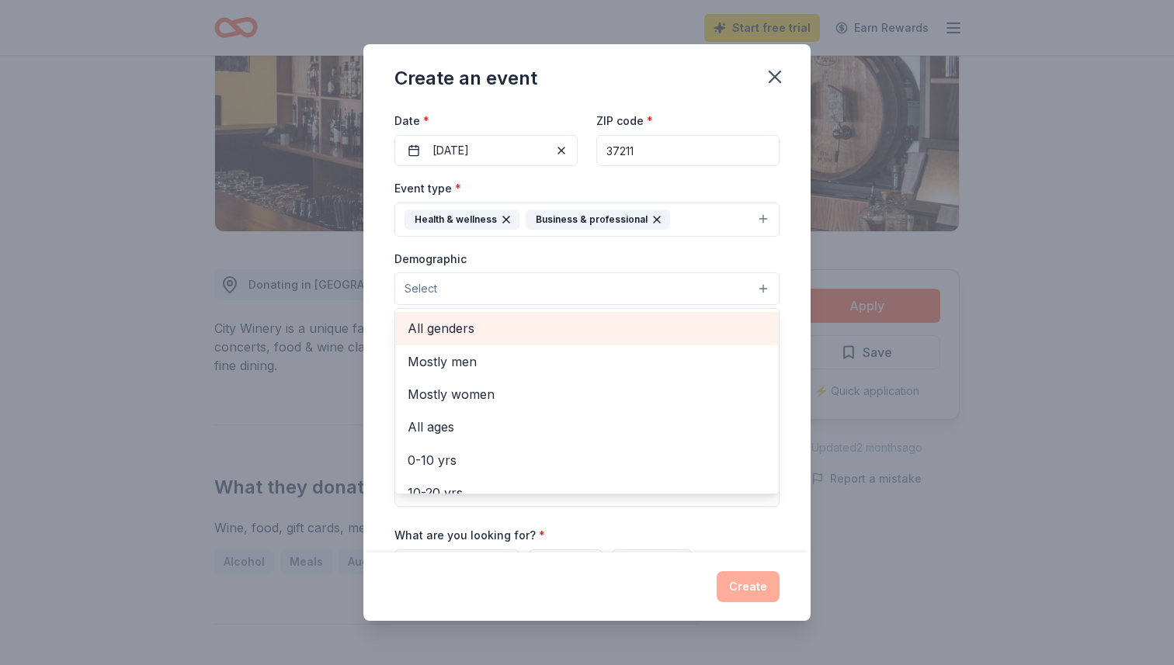
click at [450, 332] on span "All genders" at bounding box center [587, 328] width 359 height 20
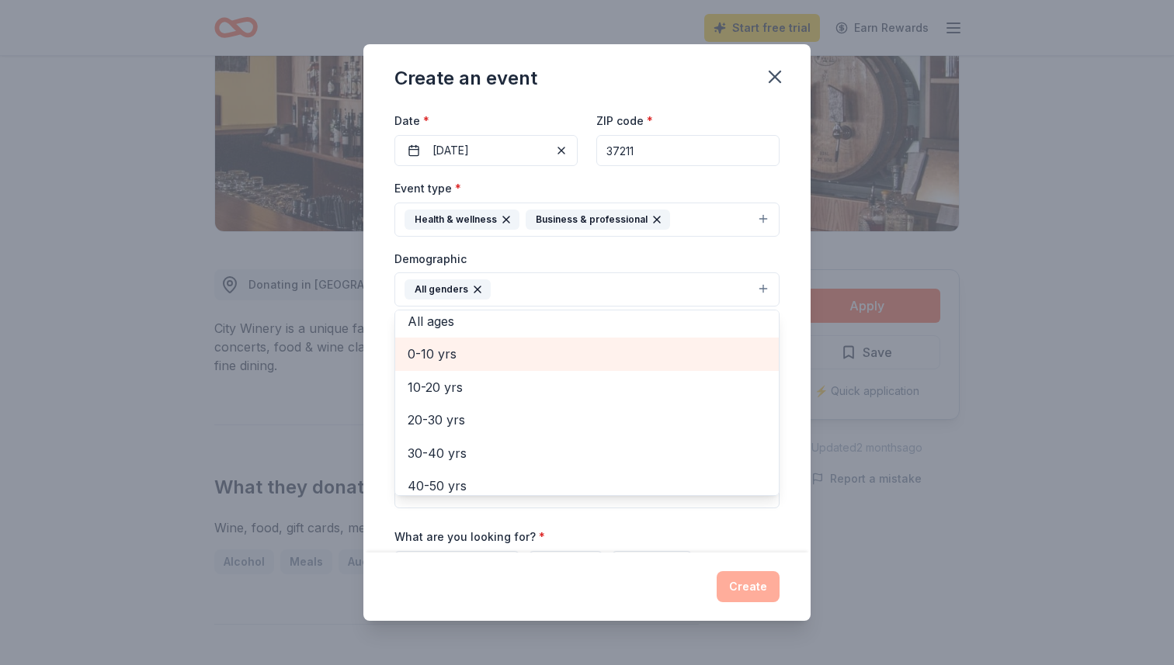
scroll to position [78, 0]
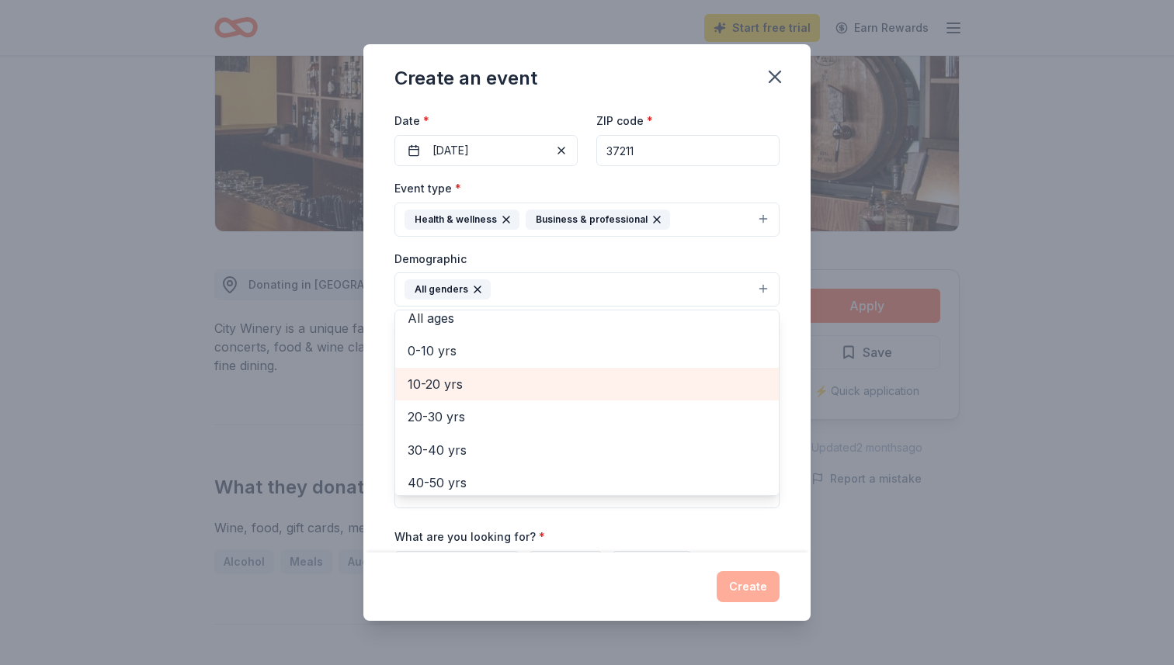
click at [453, 388] on span "10-20 yrs" at bounding box center [587, 384] width 359 height 20
click at [468, 387] on span "20-30 yrs" at bounding box center [587, 384] width 359 height 20
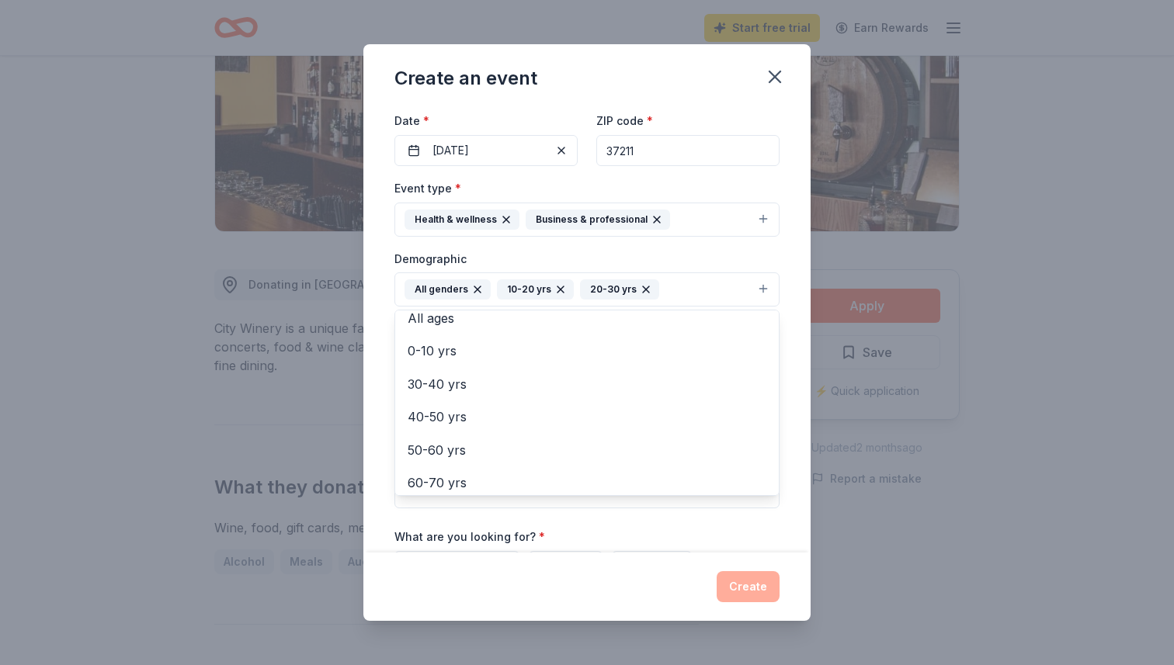
click at [329, 388] on div "Create an event Event name * Community Outreach 18 /100 Event website www.nurse…" at bounding box center [587, 332] width 1174 height 665
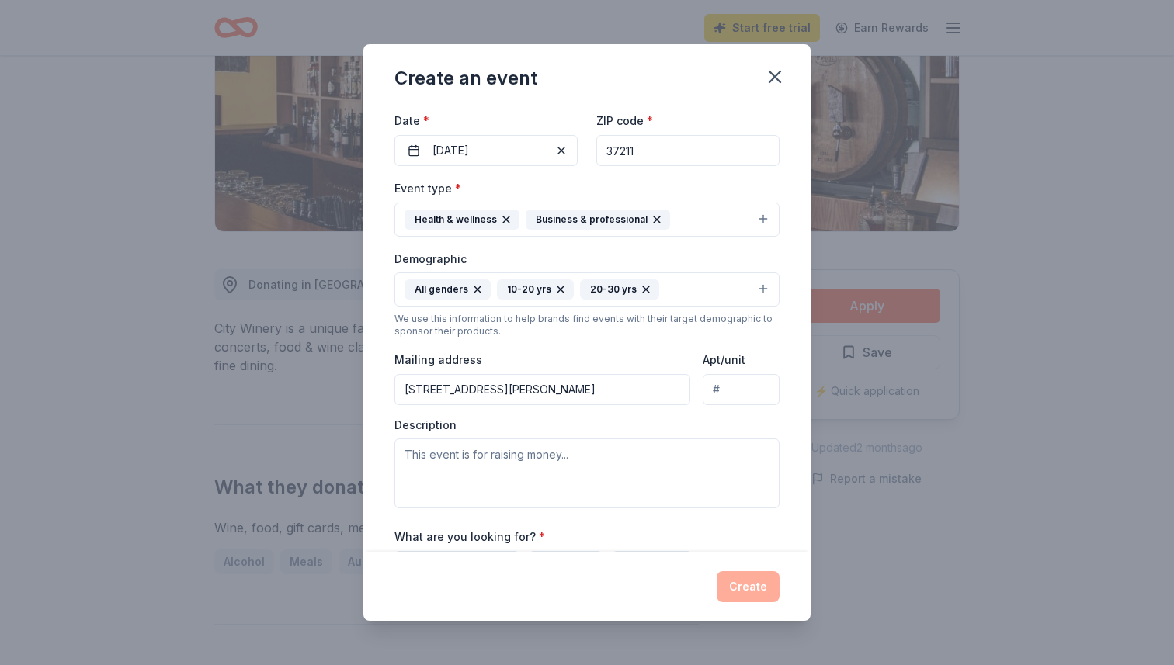
click at [669, 293] on button "All genders 10-20 yrs 20-30 yrs" at bounding box center [586, 290] width 385 height 34
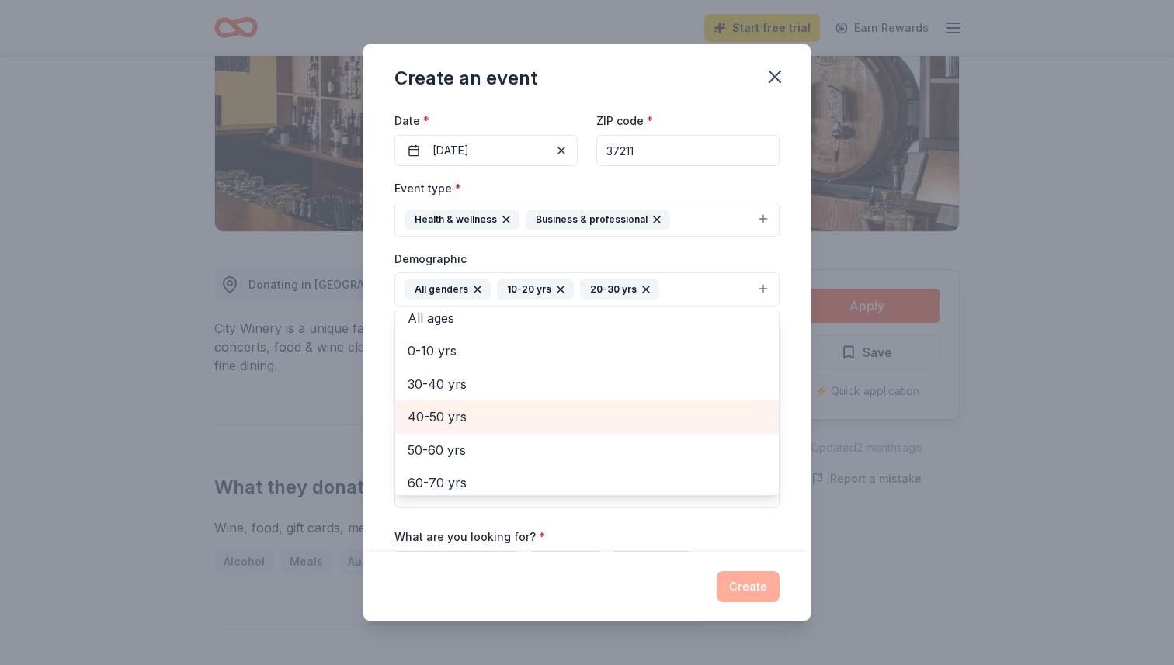
click at [469, 424] on span "40-50 yrs" at bounding box center [587, 417] width 359 height 20
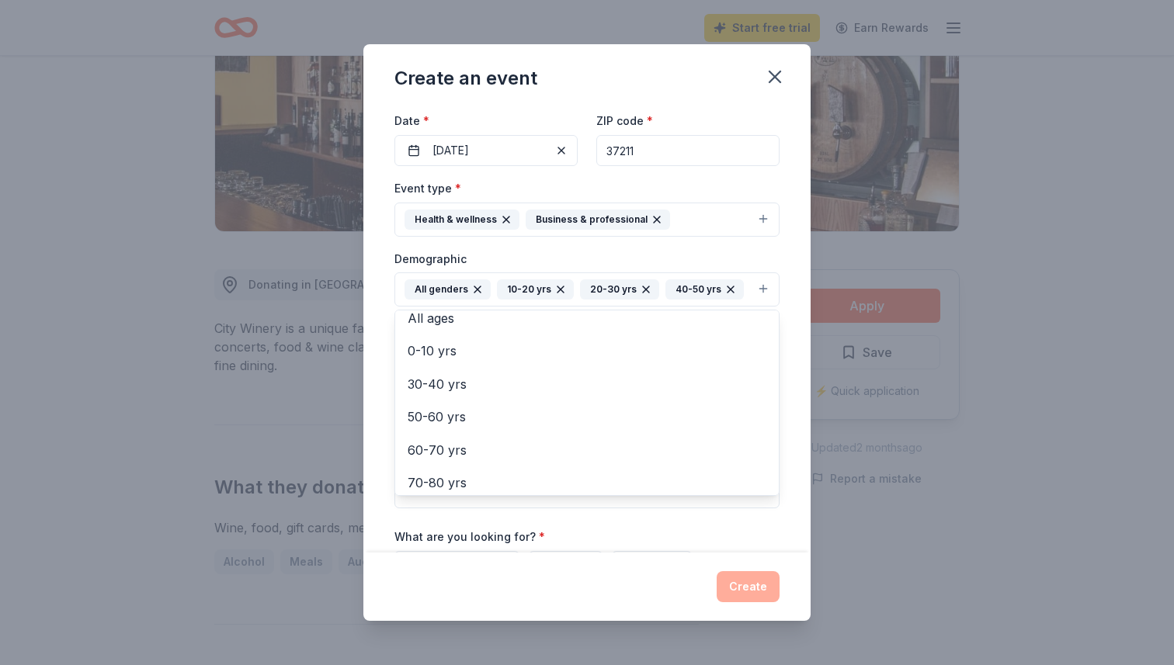
click at [290, 440] on div "Create an event Event name * Community Outreach 18 /100 Event website www.nurse…" at bounding box center [587, 332] width 1174 height 665
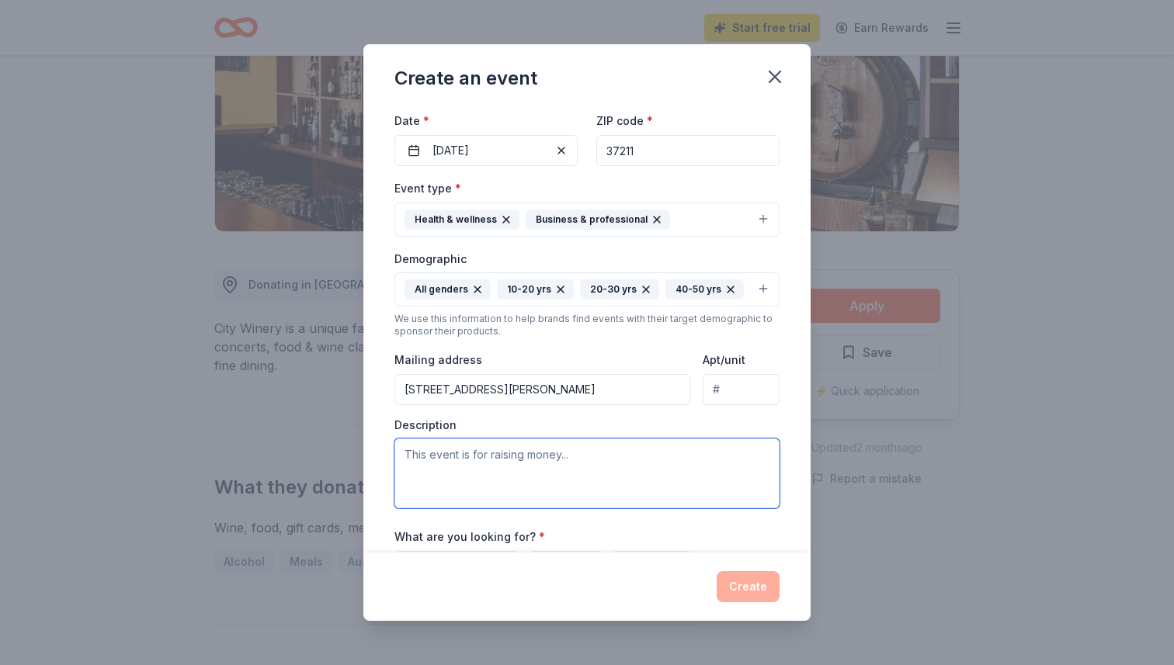
click at [547, 477] on textarea at bounding box center [586, 474] width 385 height 70
type textarea "We are having a"
click at [472, 467] on textarea "We are having a" at bounding box center [586, 474] width 385 height 70
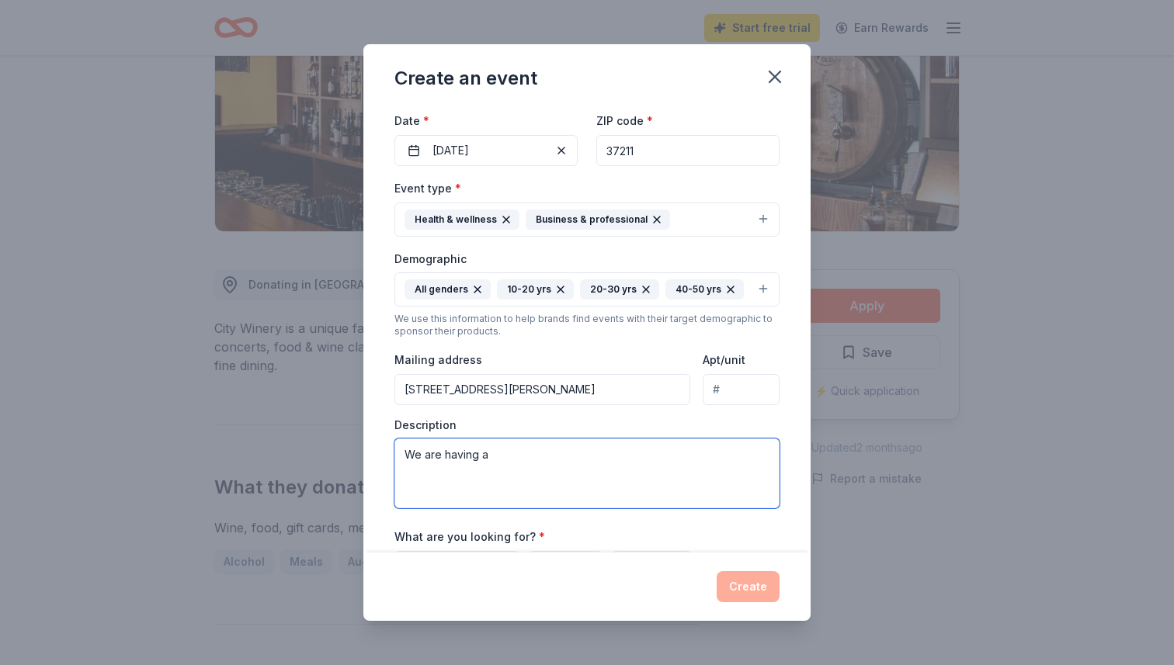
click at [472, 467] on textarea "We are having a" at bounding box center [586, 474] width 385 height 70
paste textarea "We are excited to announce that NursesMC Nashville will be hosting a Community …"
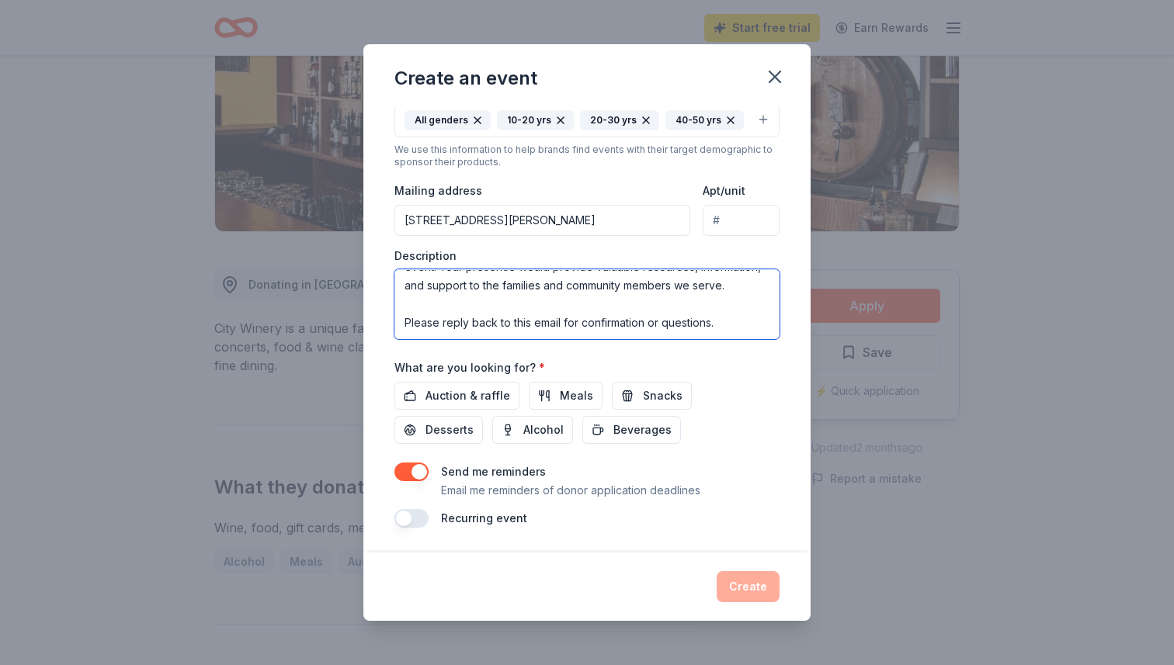
scroll to position [130, 0]
type textarea "We are excited to announce that NursesMC Nashville will be hosting a Community …"
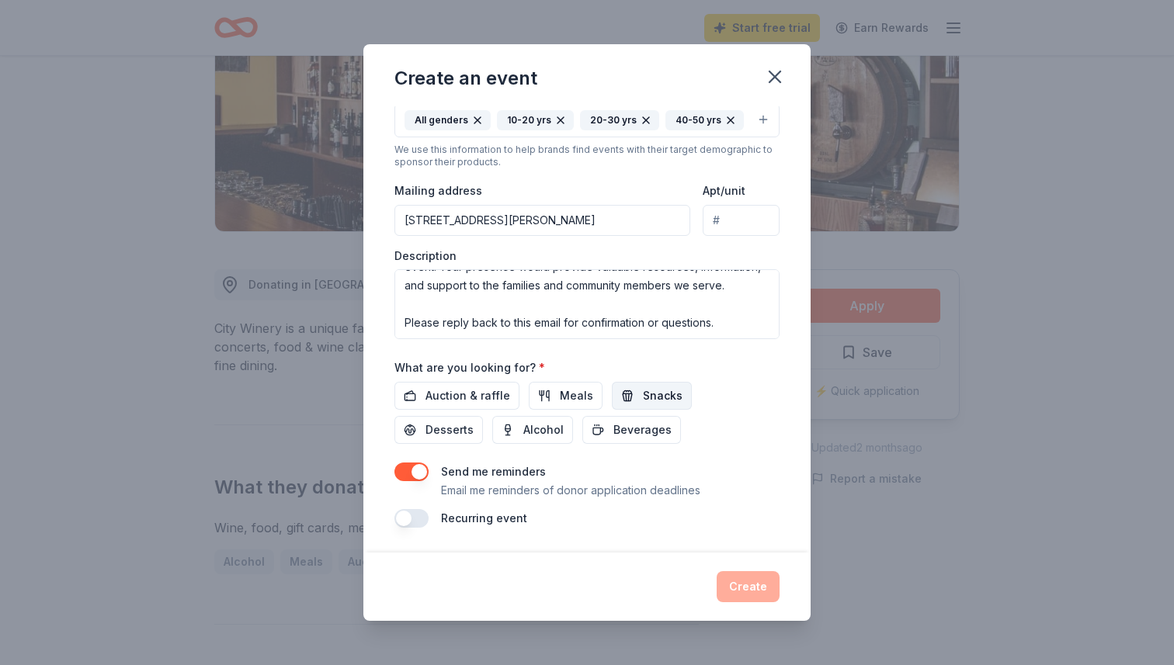
click at [624, 398] on button "Snacks" at bounding box center [652, 396] width 80 height 28
click at [748, 589] on button "Create" at bounding box center [748, 586] width 63 height 31
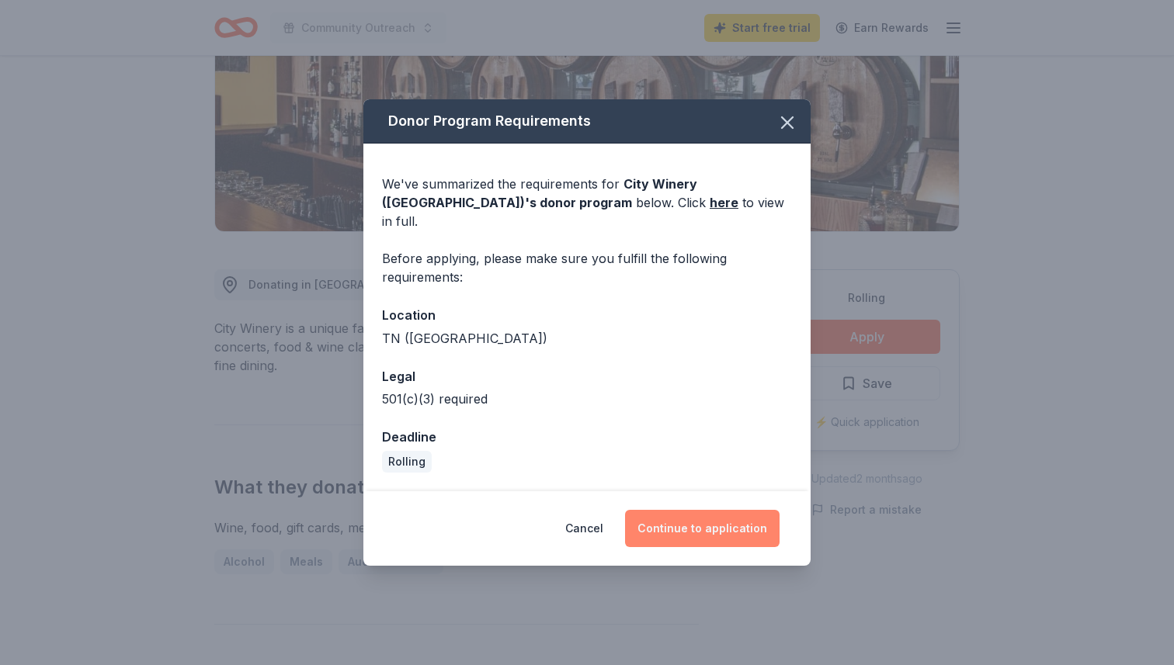
click at [689, 531] on button "Continue to application" at bounding box center [702, 528] width 155 height 37
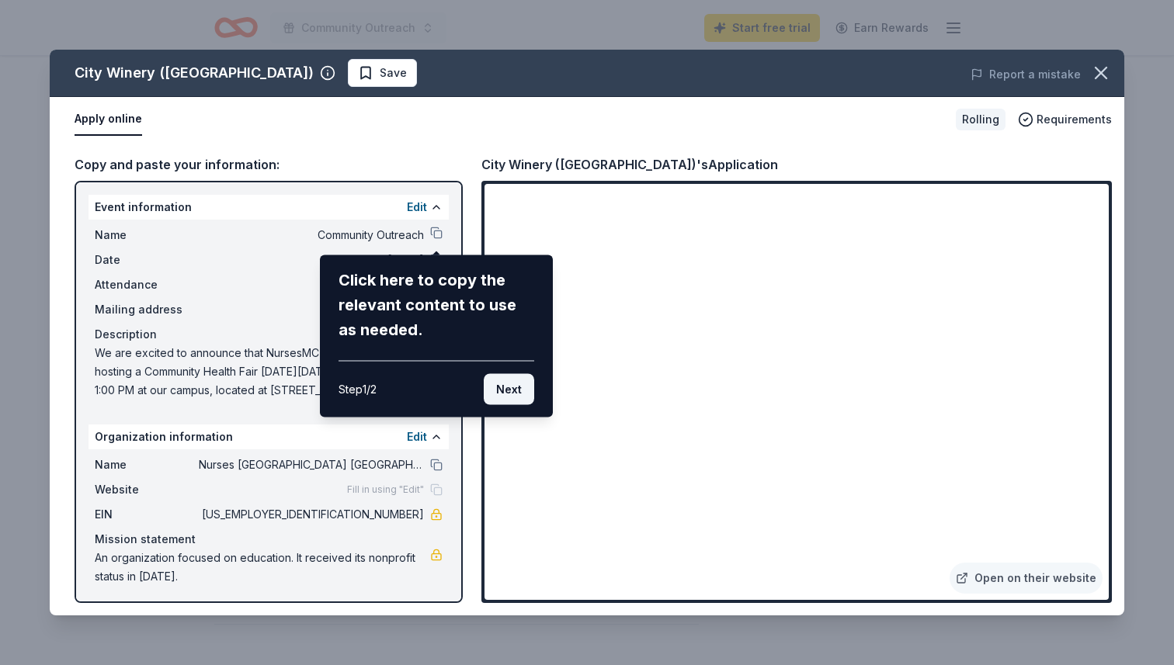
click at [515, 390] on button "Next" at bounding box center [509, 389] width 50 height 31
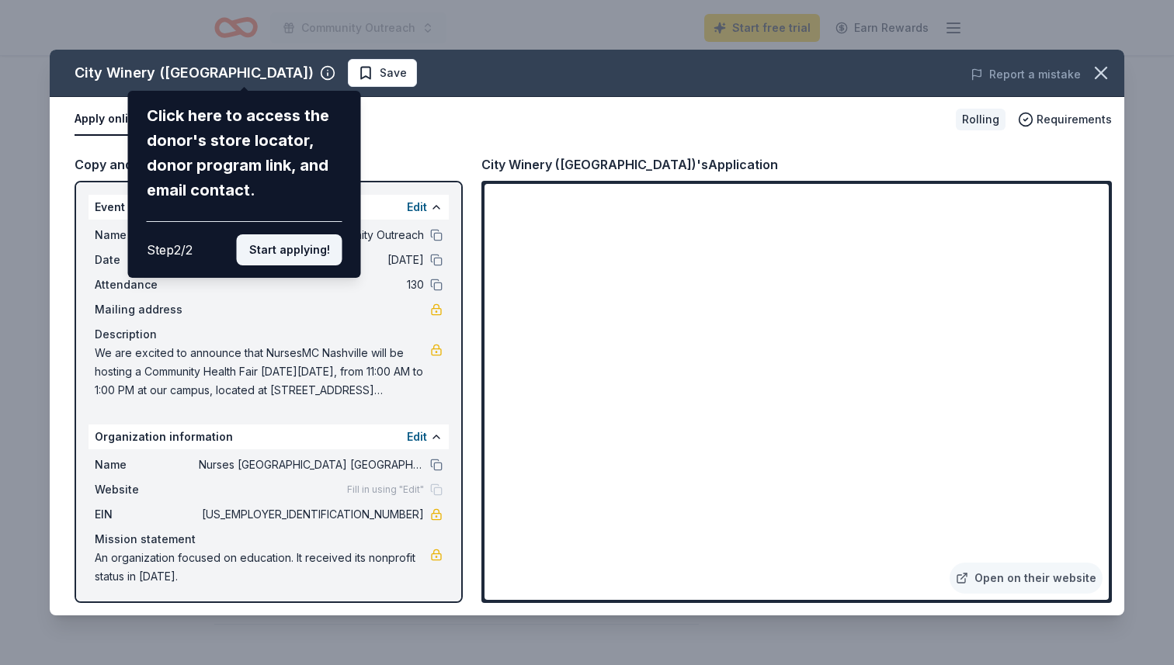
click at [289, 248] on button "Start applying!" at bounding box center [290, 249] width 106 height 31
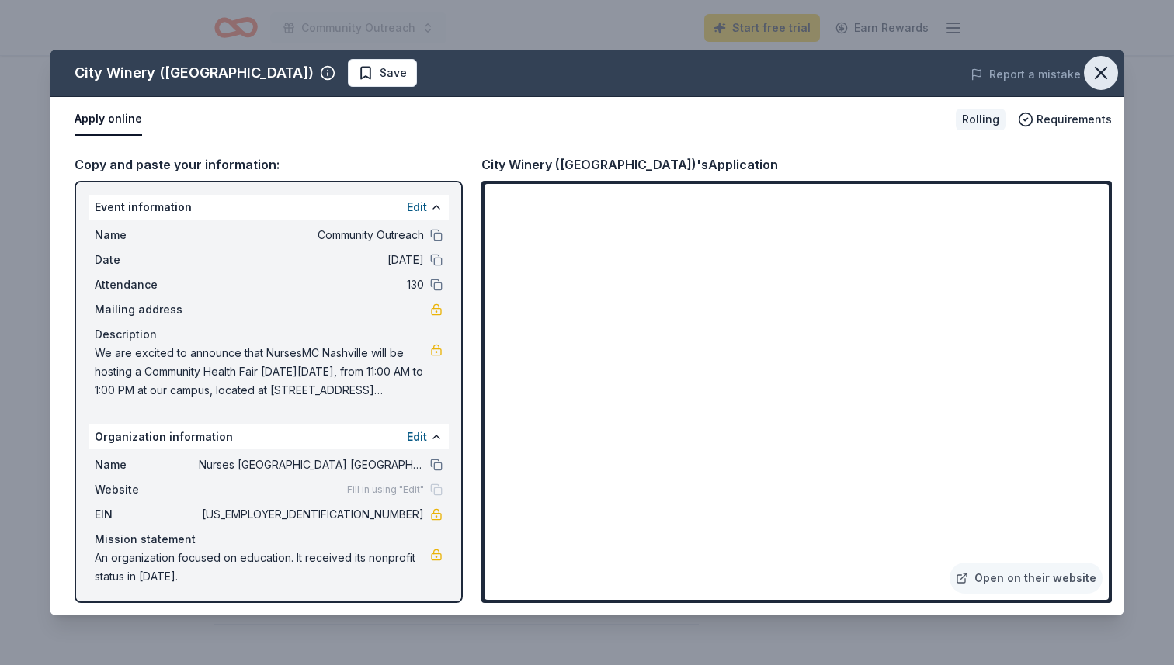
click at [1089, 73] on button "button" at bounding box center [1101, 73] width 34 height 34
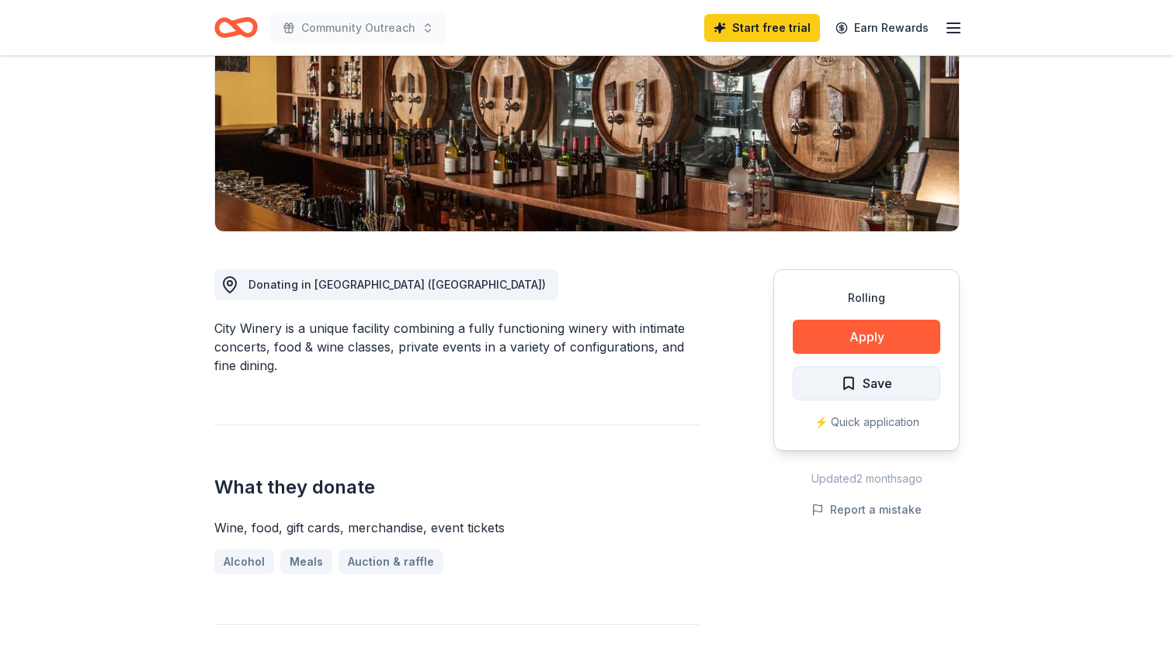
click at [896, 393] on button "Save" at bounding box center [867, 383] width 148 height 34
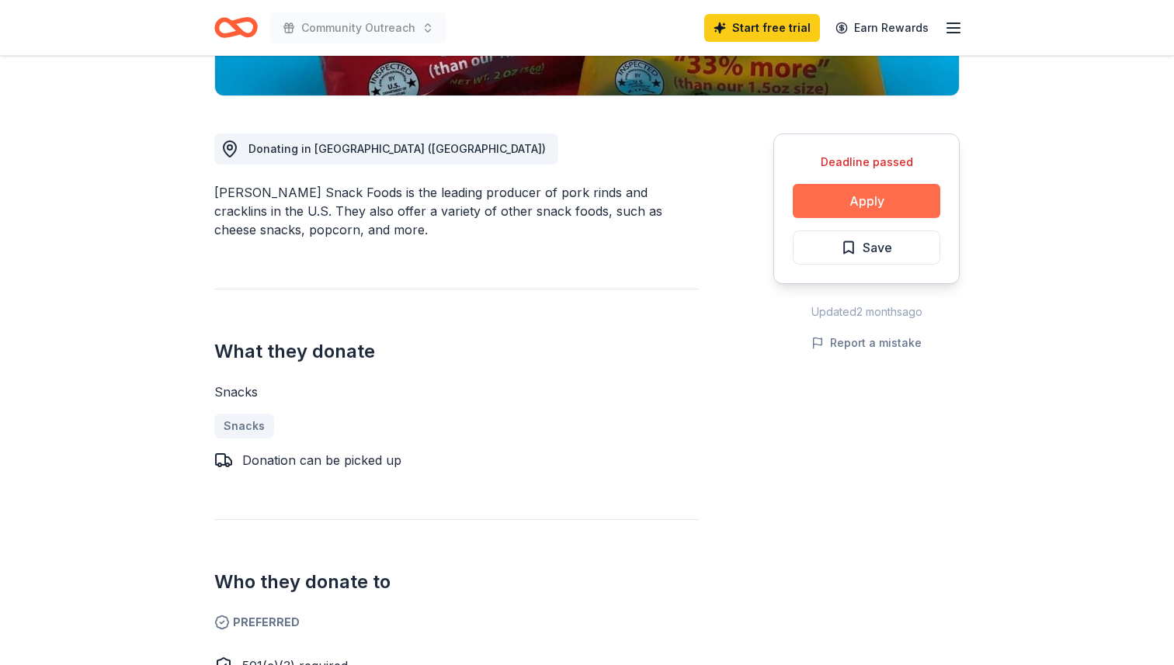
scroll to position [394, 0]
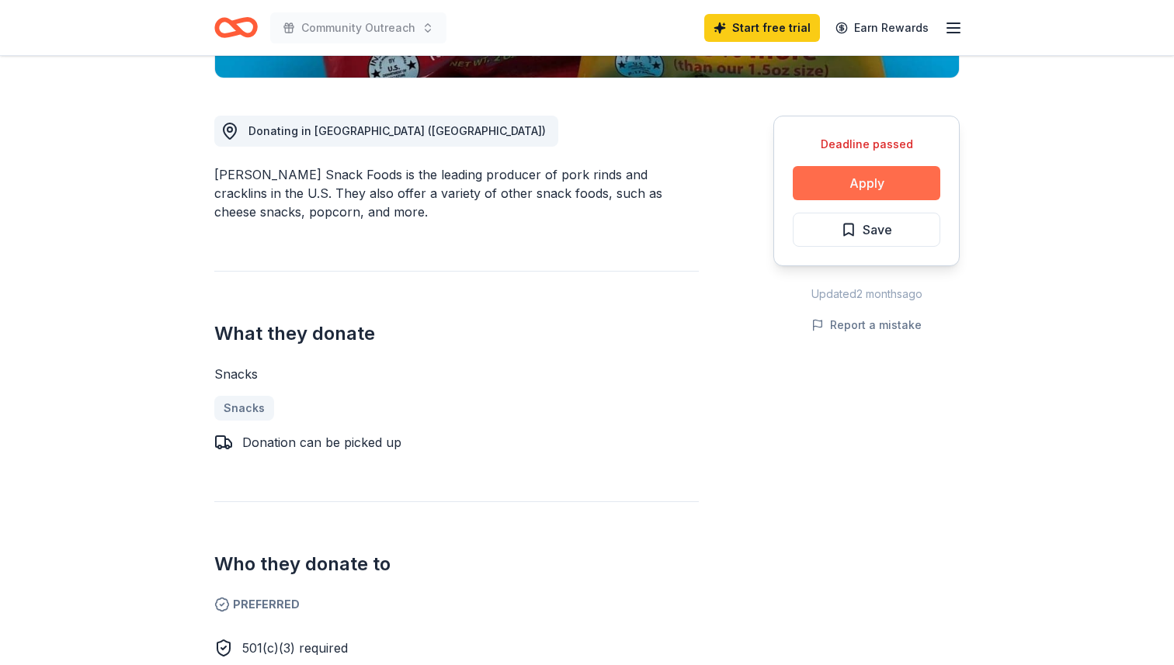
click at [867, 191] on button "Apply" at bounding box center [867, 183] width 148 height 34
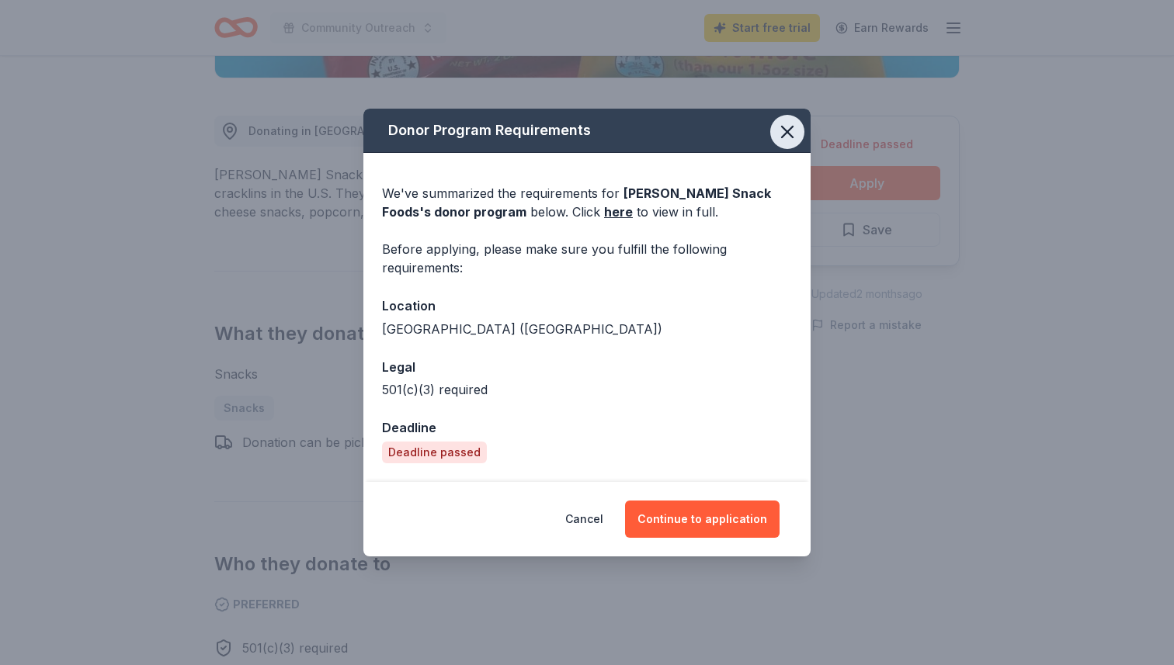
click at [787, 137] on icon "button" at bounding box center [787, 132] width 22 height 22
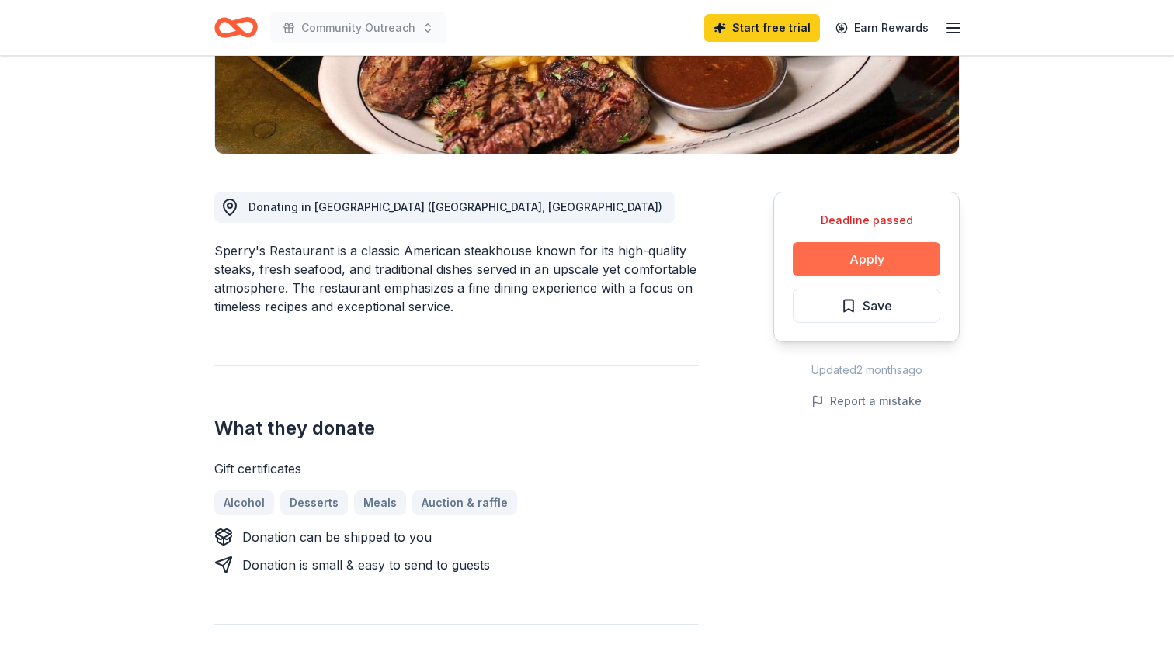
scroll to position [318, 0]
click at [862, 263] on button "Apply" at bounding box center [867, 258] width 148 height 34
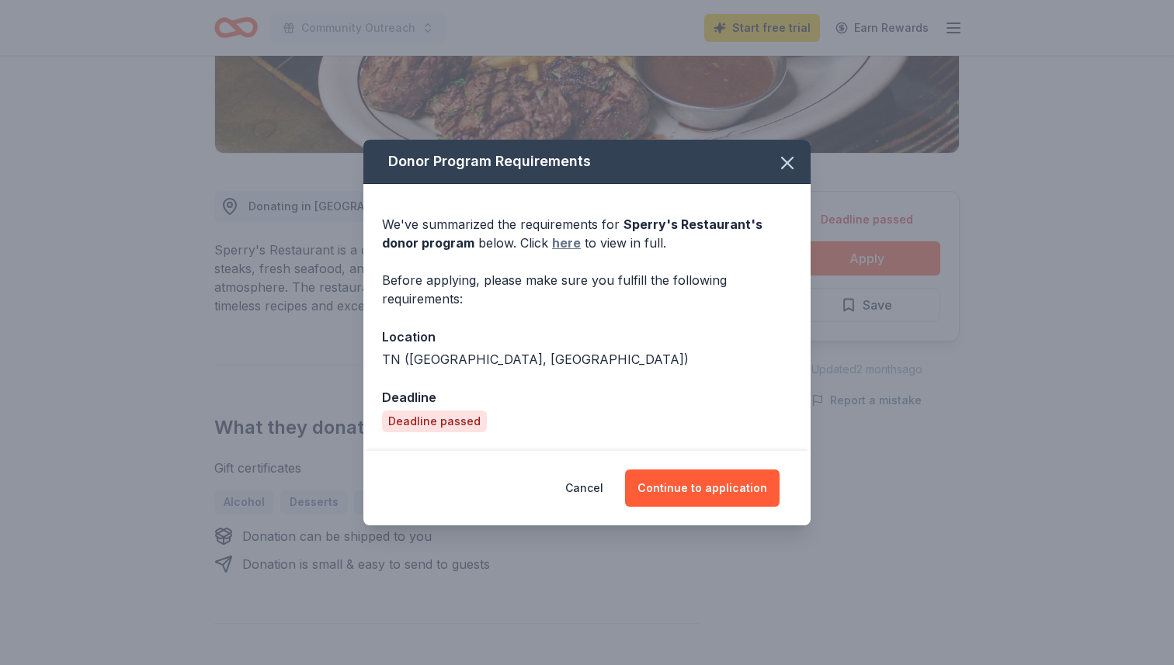
click at [552, 246] on link "here" at bounding box center [566, 243] width 29 height 19
click at [772, 164] on button "button" at bounding box center [787, 163] width 34 height 34
